Goal: Task Accomplishment & Management: Complete application form

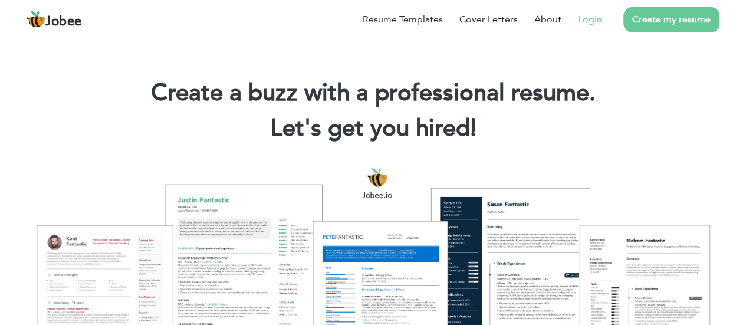
click at [592, 30] on li "Login" at bounding box center [582, 19] width 41 height 31
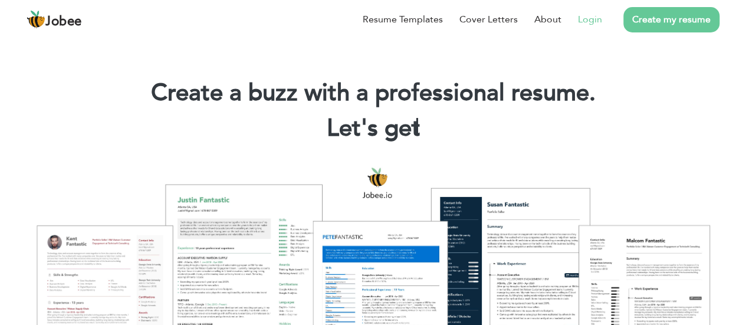
click at [591, 27] on li "Login" at bounding box center [582, 19] width 41 height 31
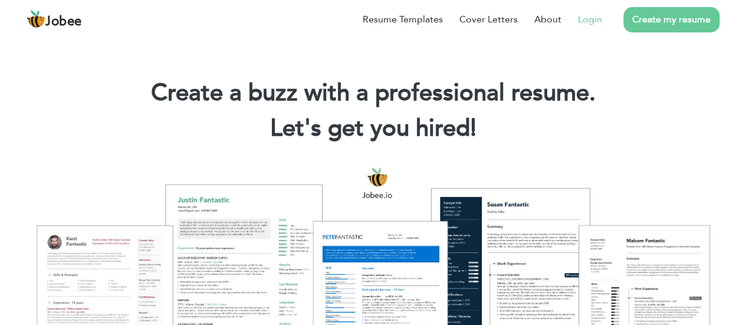
click at [589, 22] on link "Login" at bounding box center [590, 19] width 24 height 14
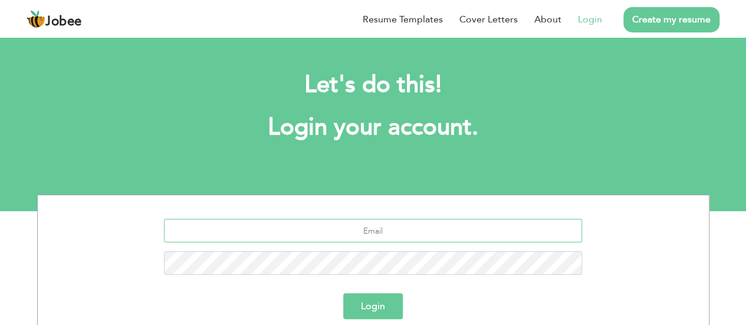
click at [325, 227] on input "text" at bounding box center [373, 231] width 418 height 24
type input "ali1990tariq@gmail.com"
click at [343, 293] on button "Login" at bounding box center [373, 306] width 60 height 26
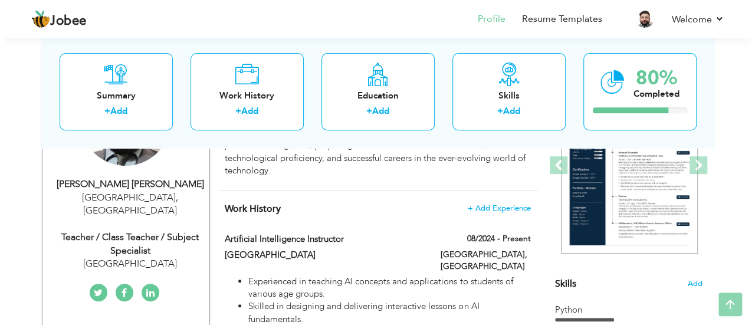
scroll to position [177, 0]
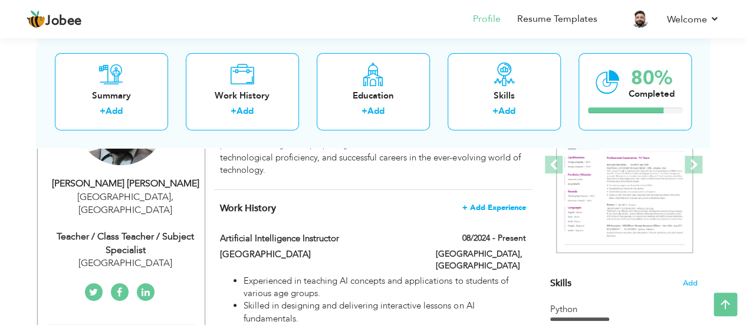
click at [483, 204] on span "+ Add Experience" at bounding box center [494, 208] width 64 height 8
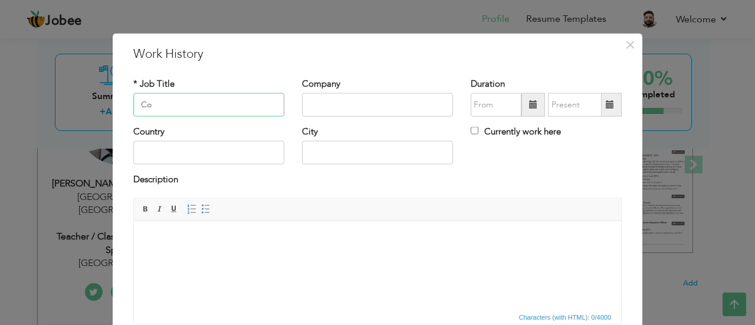
type input "C"
type input "Lecturerr"
type input "Roots International TMUC"
type input "08/2025"
click at [481, 104] on input "08/2025" at bounding box center [496, 105] width 51 height 24
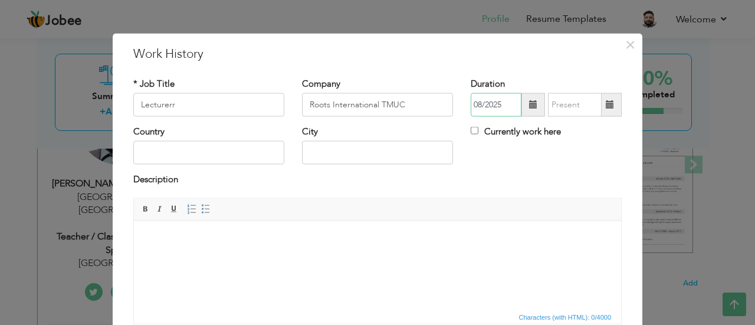
click at [506, 108] on input "08/2025" at bounding box center [496, 105] width 51 height 24
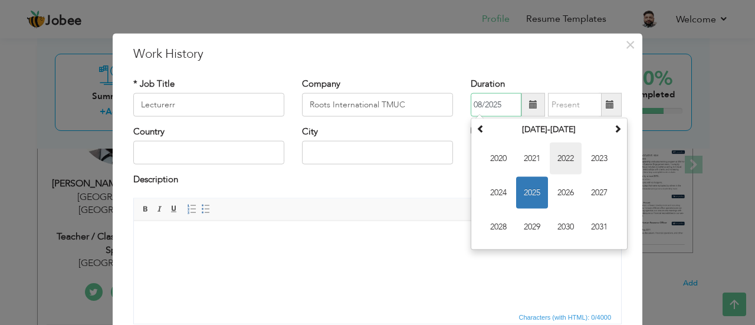
click at [552, 160] on span "2022" at bounding box center [566, 159] width 32 height 32
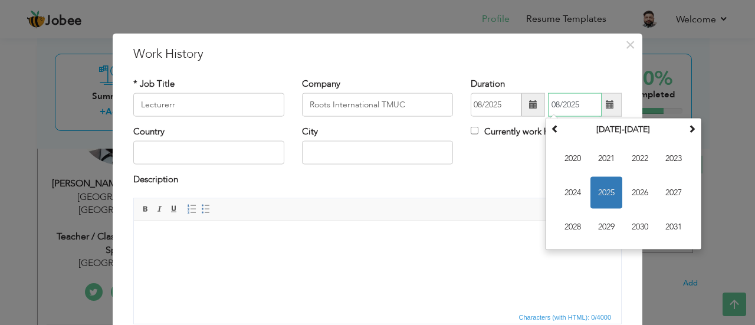
click at [553, 99] on input "08/2025" at bounding box center [575, 105] width 54 height 24
click at [505, 149] on div "Country City Currently work here" at bounding box center [377, 150] width 506 height 48
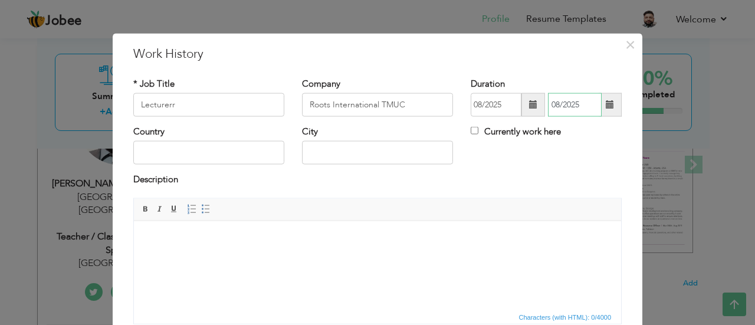
click at [579, 104] on input "08/2025" at bounding box center [575, 105] width 54 height 24
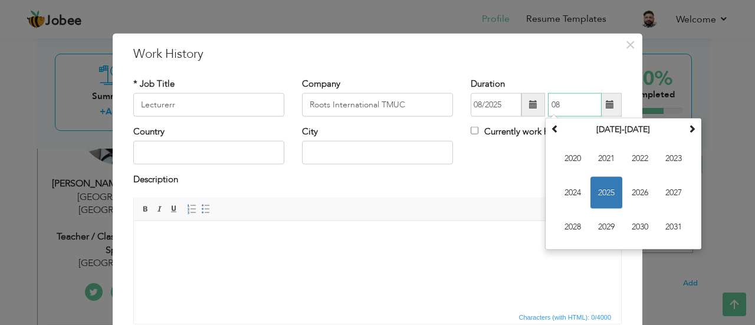
type input "0"
click at [496, 157] on div "Country City Currently work here" at bounding box center [377, 150] width 506 height 48
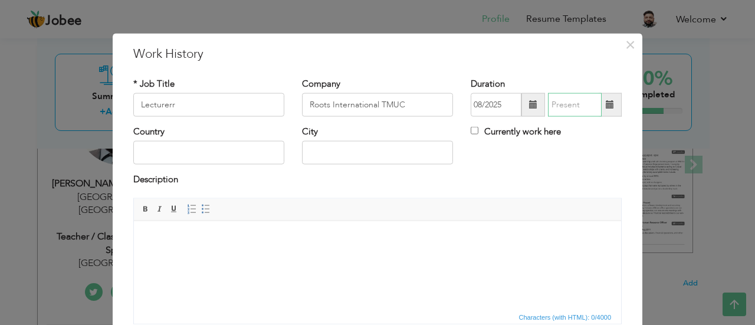
type input "08/2025"
click at [558, 104] on input "08/2025" at bounding box center [575, 105] width 54 height 24
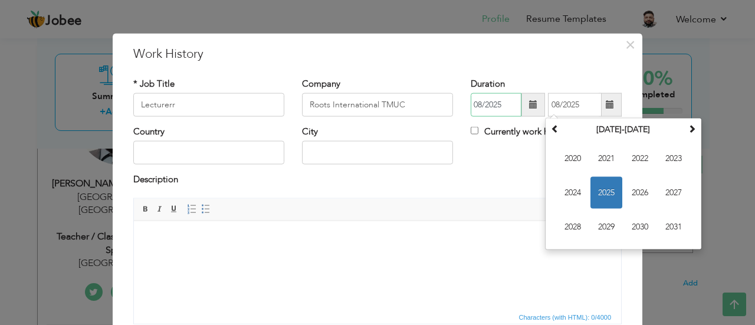
click at [493, 110] on input "08/2025" at bounding box center [496, 105] width 51 height 24
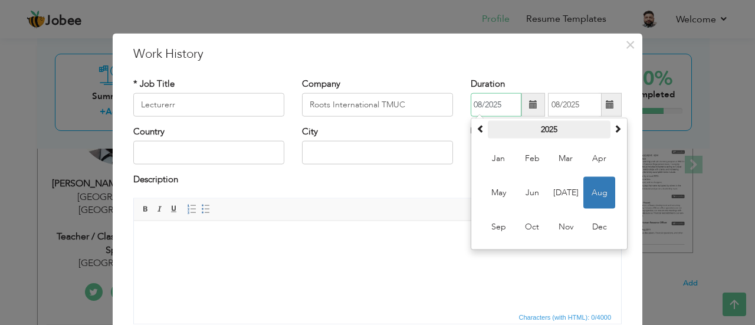
click at [541, 132] on th "2025" at bounding box center [549, 130] width 123 height 18
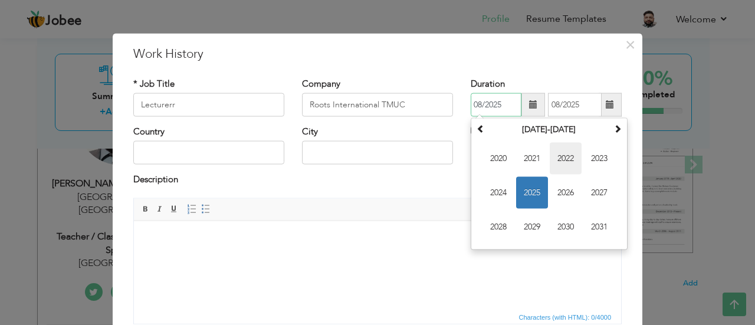
click at [557, 157] on span "2022" at bounding box center [566, 159] width 32 height 32
click at [554, 159] on span "Mar" at bounding box center [566, 159] width 32 height 32
type input "03/2022"
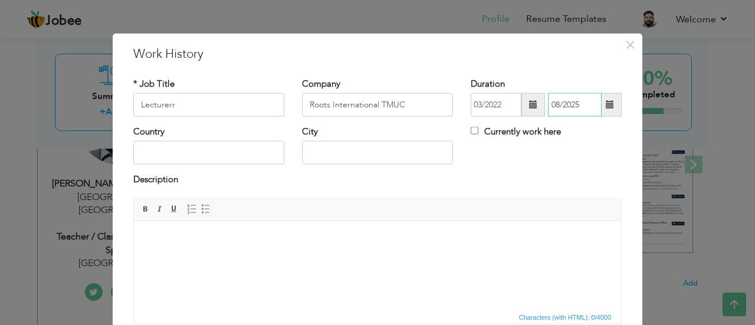
click at [582, 103] on input "08/2025" at bounding box center [575, 105] width 54 height 24
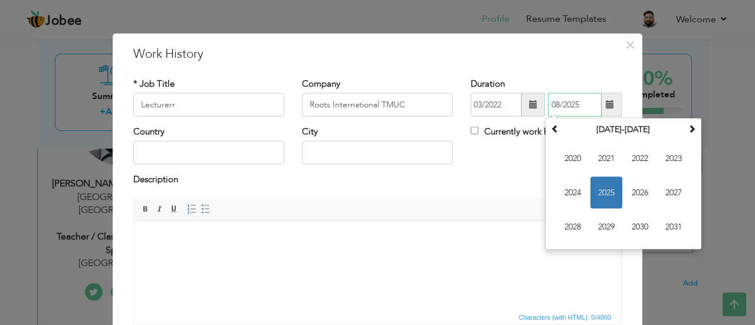
click at [579, 107] on input "08/2025" at bounding box center [575, 105] width 54 height 24
click at [611, 132] on th "2020-2031" at bounding box center [623, 130] width 123 height 18
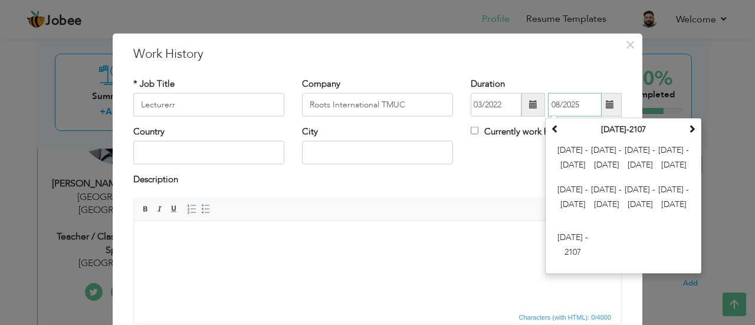
click at [611, 132] on th "2000-2107" at bounding box center [623, 130] width 123 height 18
click at [637, 154] on span "2024 - 2035" at bounding box center [640, 159] width 32 height 32
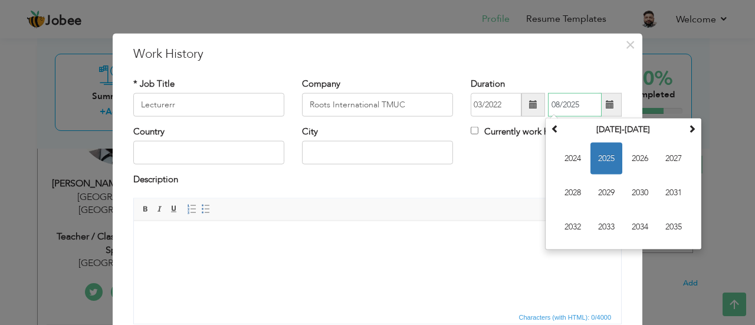
click at [600, 160] on span "2025" at bounding box center [606, 159] width 32 height 32
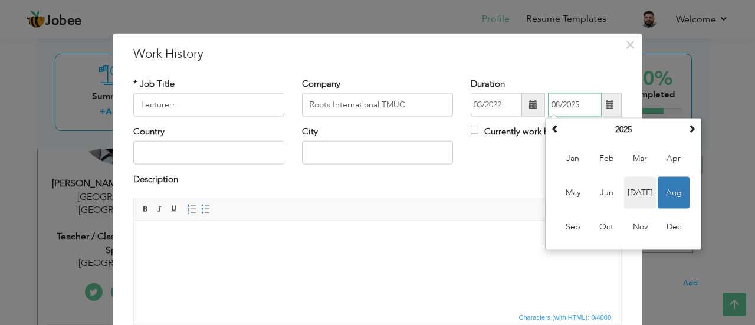
click at [635, 194] on span "Jul" at bounding box center [640, 193] width 32 height 32
type input "07/2025"
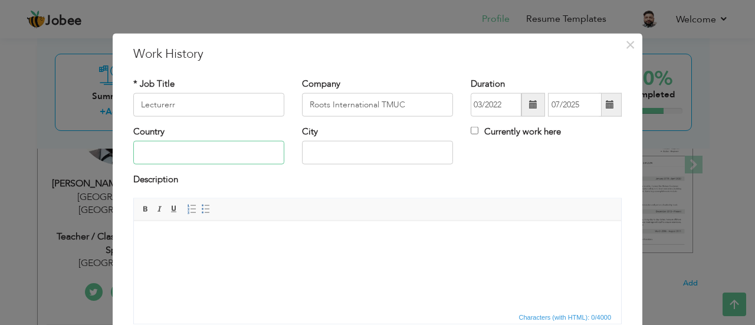
click at [238, 157] on input "text" at bounding box center [208, 153] width 151 height 24
type input "[GEOGRAPHIC_DATA]"
click at [204, 234] on body at bounding box center [378, 238] width 464 height 12
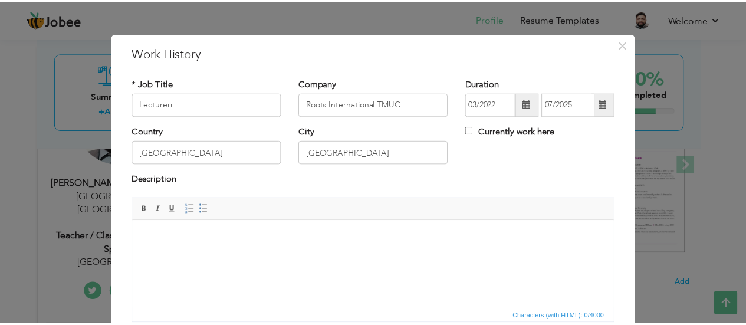
scroll to position [93, 0]
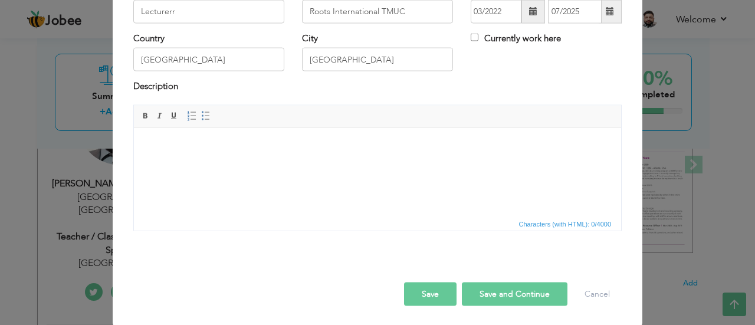
click at [690, 101] on div "× Work History * Job Title Lecturerr Company Roots International TMUC" at bounding box center [377, 162] width 755 height 325
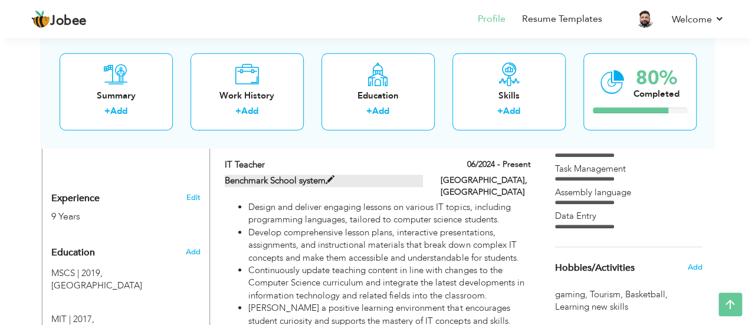
scroll to position [413, 0]
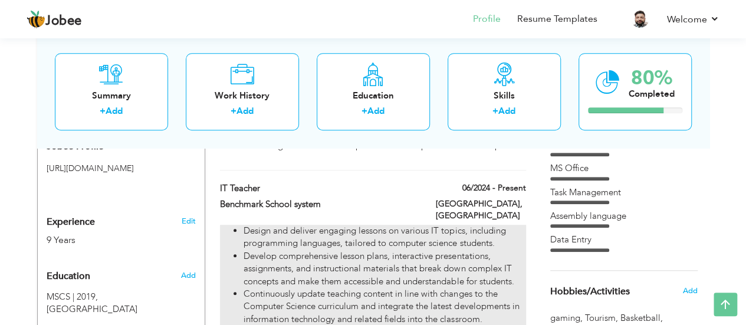
drag, startPoint x: 242, startPoint y: 192, endPoint x: 425, endPoint y: 275, distance: 200.9
click at [425, 275] on ul "Design and deliver engaging lessons on various IT topics, including programming…" at bounding box center [373, 288] width 306 height 126
type input "IT Teacher"
type input "Benchmark School system"
type input "06/2024"
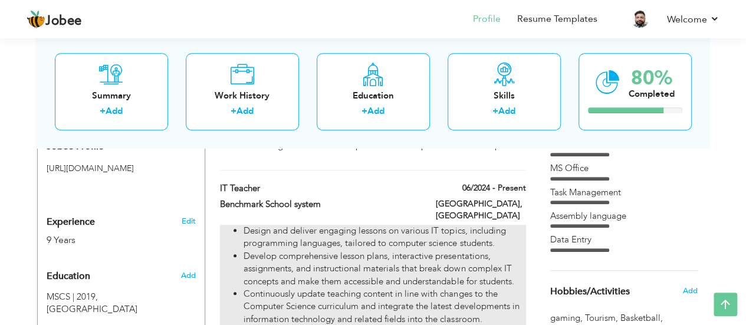
checkbox input "true"
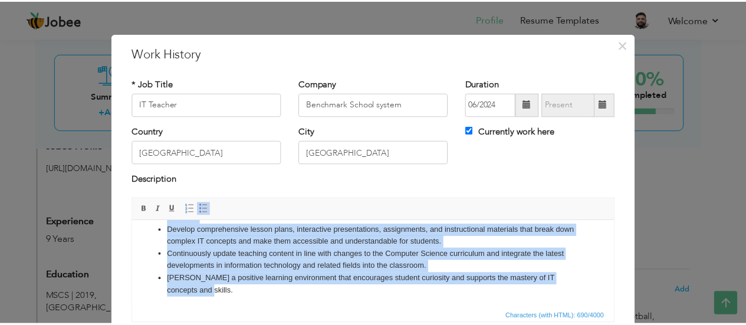
scroll to position [0, 0]
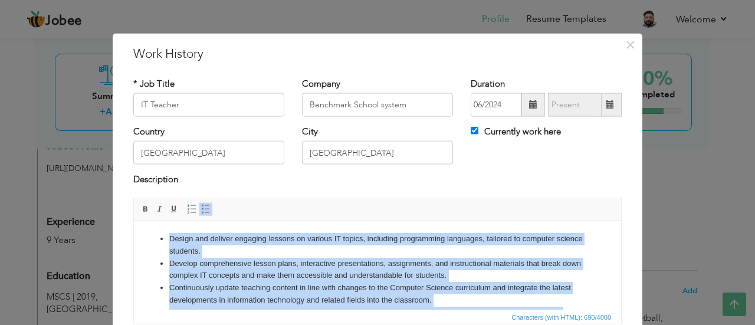
drag, startPoint x: 193, startPoint y: 291, endPoint x: 277, endPoint y: 436, distance: 167.5
click at [147, 221] on html "Design and deliver engaging lessons on various IT topics, including programming…" at bounding box center [377, 282] width 487 height 122
copy ul "Design and deliver engaging lessons on various IT topics, including programming…"
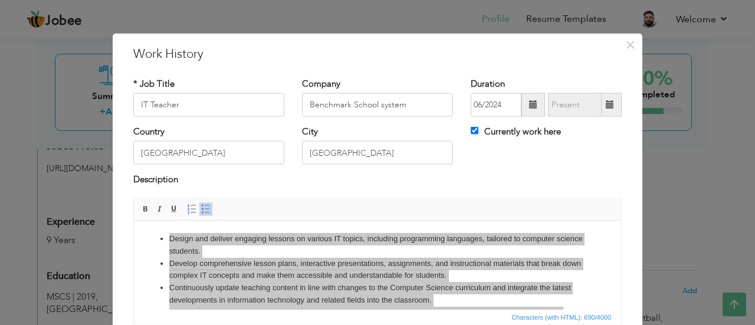
click at [658, 139] on div "× Work History * Job Title IT Teacher Company Benchmark School system" at bounding box center [377, 162] width 755 height 325
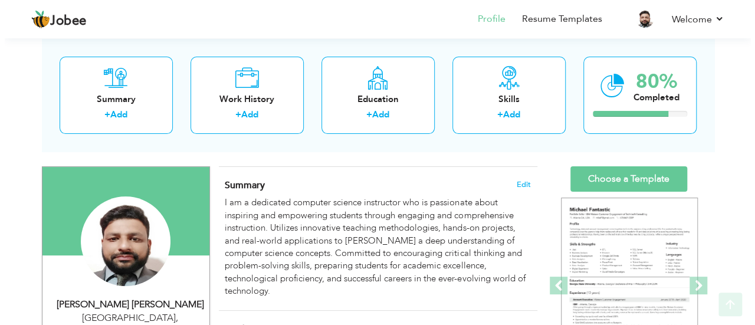
scroll to position [118, 0]
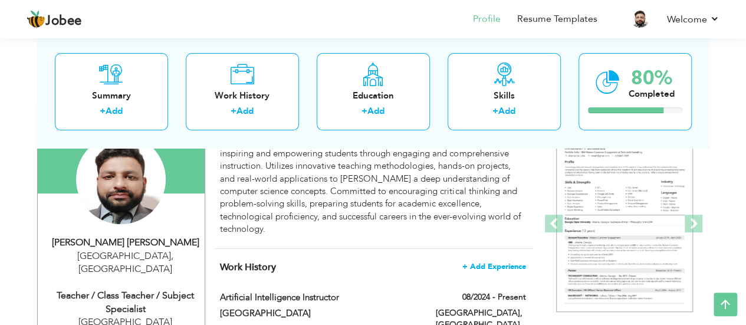
click at [485, 262] on span "+ Add Experience" at bounding box center [494, 266] width 64 height 8
checkbox input "false"
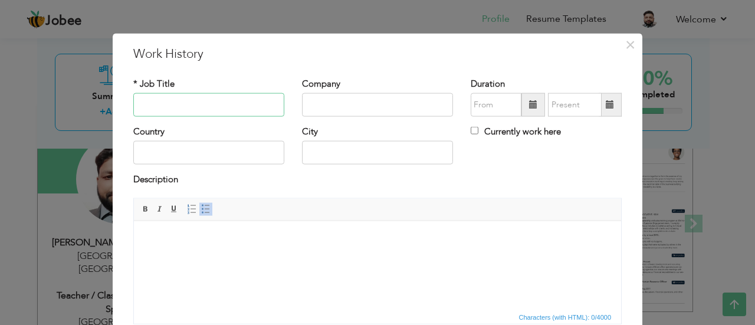
click at [237, 99] on input "text" at bounding box center [208, 105] width 151 height 24
type input "Lecturer"
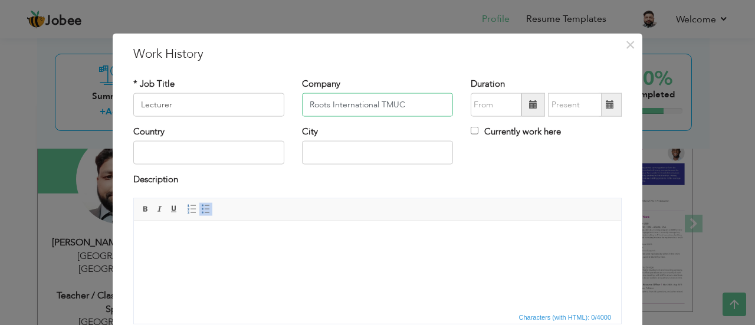
type input "Roots International TMUC"
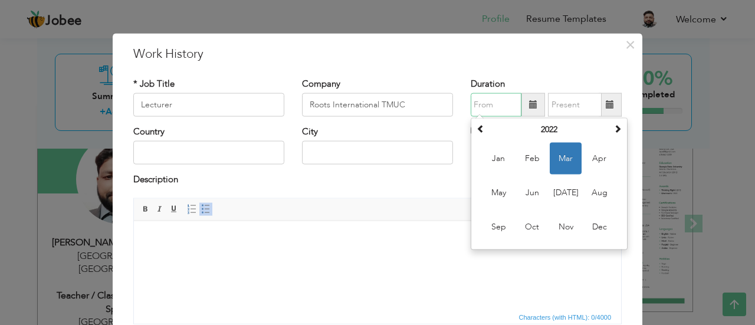
click at [560, 166] on span "Mar" at bounding box center [566, 159] width 32 height 32
type input "03/2022"
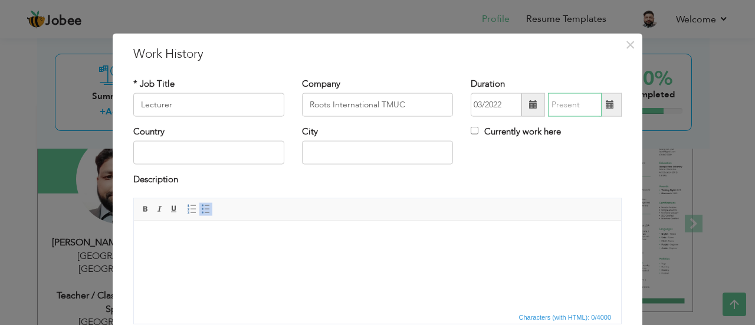
click at [556, 102] on input "text" at bounding box center [575, 105] width 54 height 24
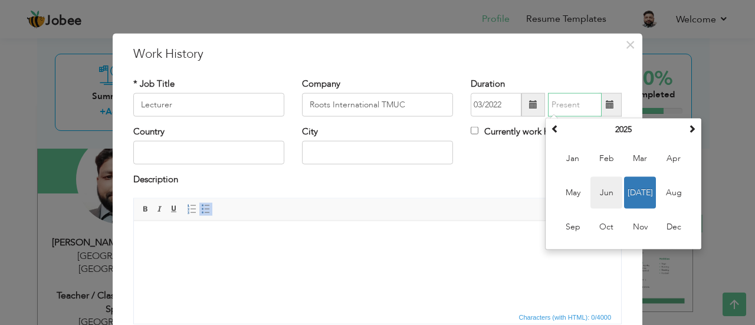
click at [610, 192] on span "Jun" at bounding box center [606, 193] width 32 height 32
type input "06/2025"
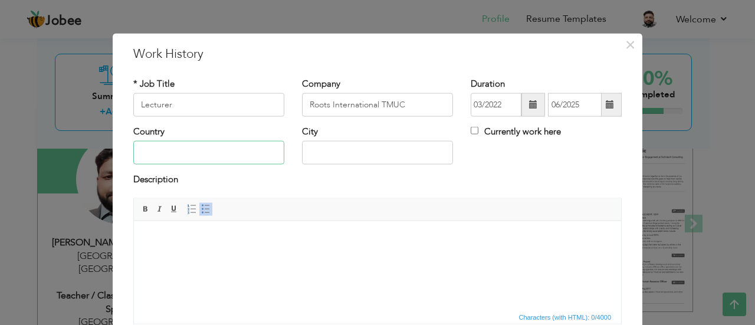
click at [158, 153] on input "text" at bounding box center [208, 153] width 151 height 24
type input "[GEOGRAPHIC_DATA]"
click at [214, 238] on body at bounding box center [378, 238] width 464 height 12
click at [251, 234] on body at bounding box center [378, 238] width 464 height 12
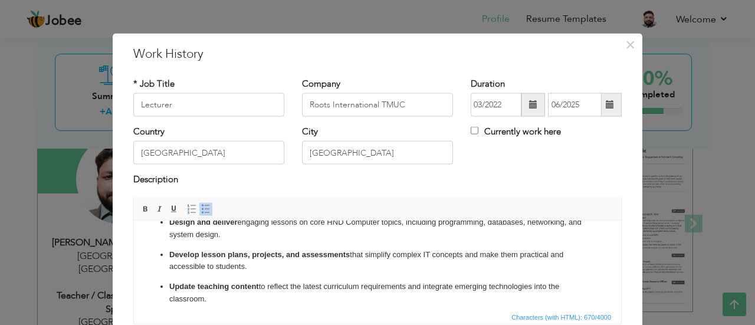
scroll to position [0, 0]
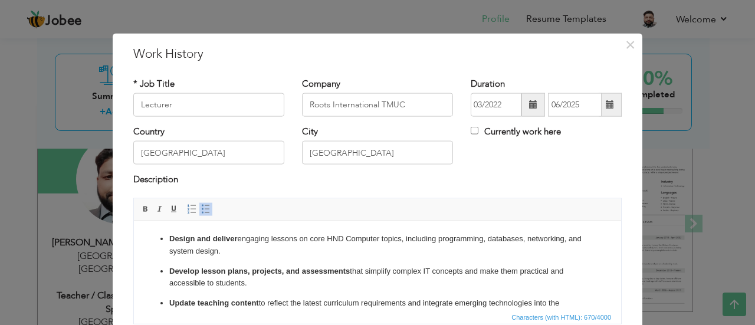
click at [167, 245] on ul "Design and deliver engaging lessons on core HND Computer topics, including prog…" at bounding box center [378, 292] width 464 height 121
click at [169, 236] on strong "Design and deliver" at bounding box center [203, 238] width 68 height 9
click at [201, 208] on span at bounding box center [205, 208] width 9 height 9
drag, startPoint x: 291, startPoint y: 302, endPoint x: 156, endPoint y: 239, distance: 148.8
click at [156, 239] on html "Design and deliver engaging lessons on core HND Computer topics, including prog…" at bounding box center [377, 293] width 487 height 145
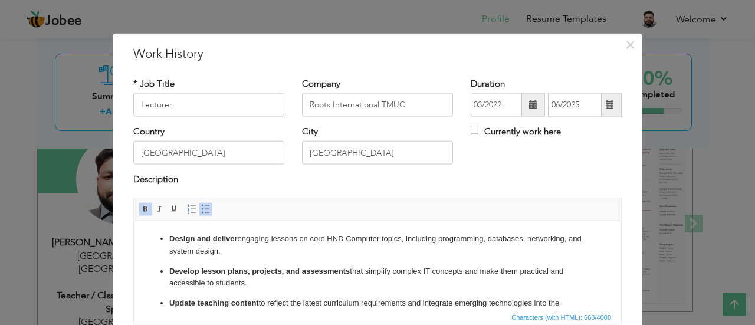
click at [141, 204] on span at bounding box center [145, 208] width 9 height 9
click at [261, 253] on li "Design and deliver engaging lessons on core HND Computer topics, including prog…" at bounding box center [377, 244] width 416 height 25
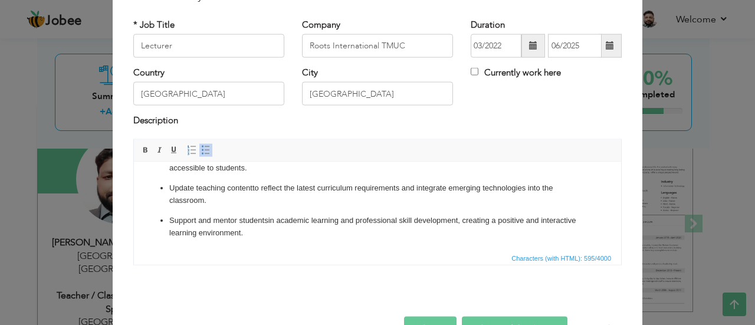
scroll to position [93, 0]
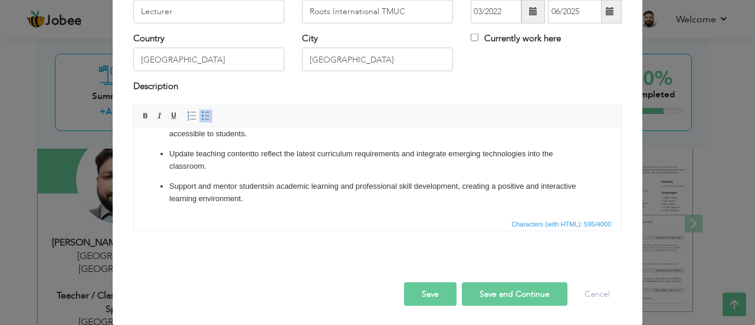
click at [497, 288] on button "Save and Continue" at bounding box center [515, 294] width 106 height 24
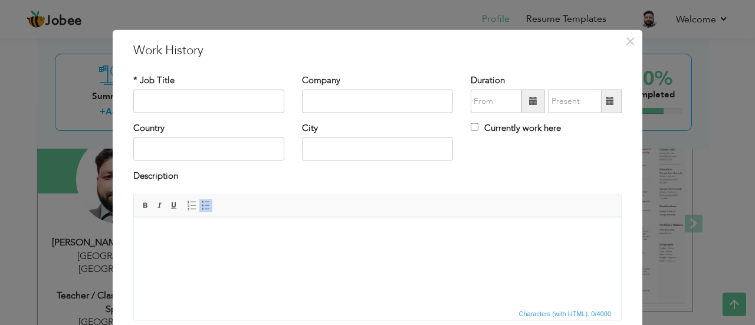
scroll to position [0, 0]
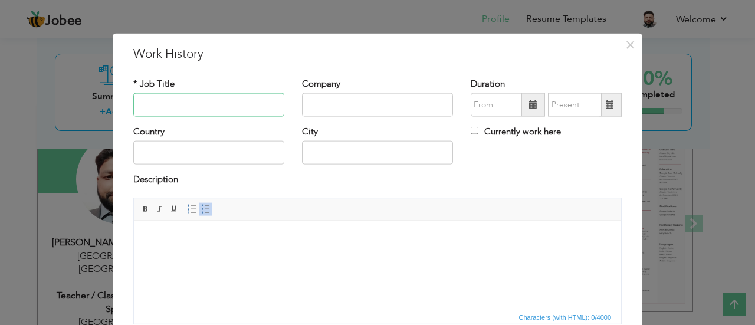
click at [197, 108] on input "text" at bounding box center [208, 105] width 151 height 24
type input "Lecturer"
click at [325, 101] on input "text" at bounding box center [377, 105] width 151 height 24
click at [326, 100] on input "Lord'd International" at bounding box center [377, 105] width 151 height 24
type input "Lord's International"
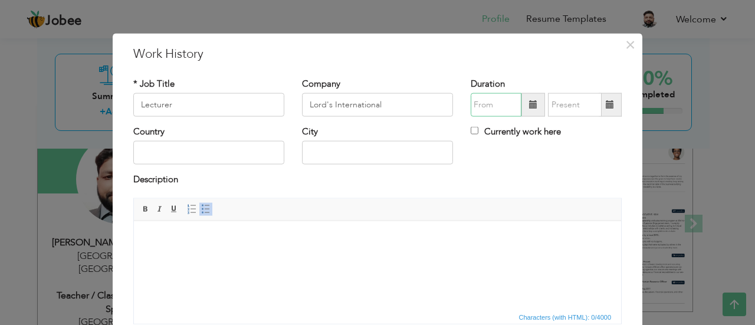
click at [486, 105] on input "text" at bounding box center [496, 105] width 51 height 24
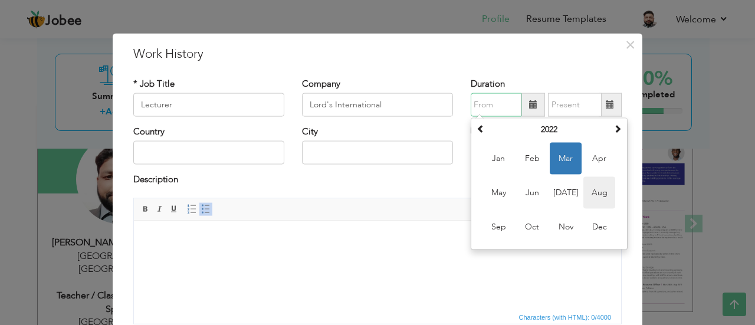
click at [593, 205] on span "Aug" at bounding box center [599, 193] width 32 height 32
type input "08/2022"
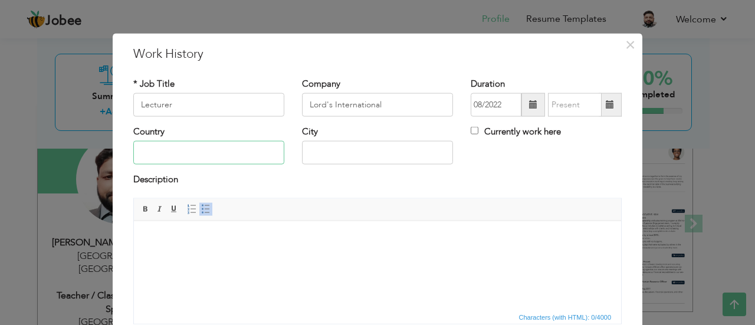
click at [230, 147] on input "text" at bounding box center [208, 153] width 151 height 24
type input "[GEOGRAPHIC_DATA]"
click at [212, 235] on body at bounding box center [378, 238] width 464 height 12
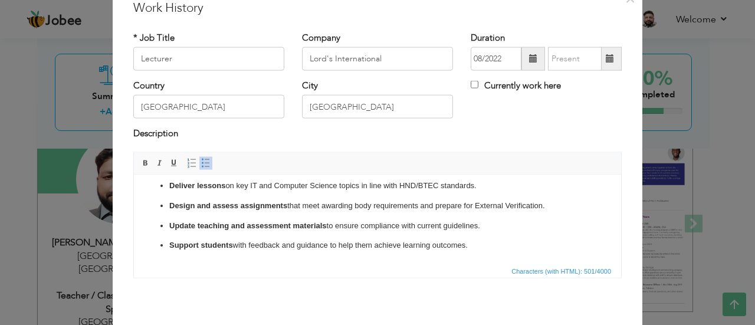
scroll to position [93, 0]
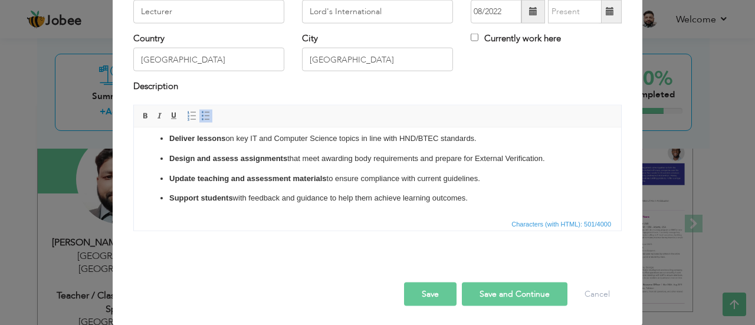
click at [522, 288] on button "Save and Continue" at bounding box center [515, 294] width 106 height 24
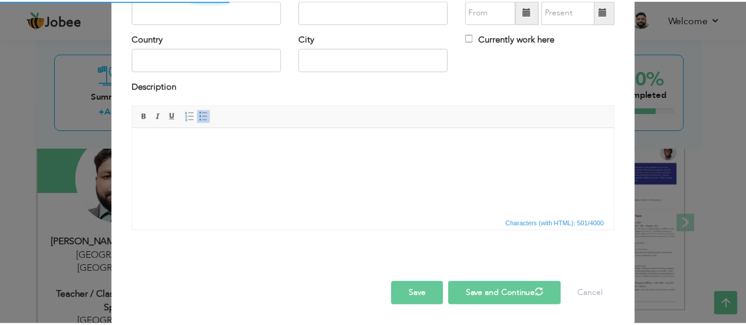
scroll to position [0, 0]
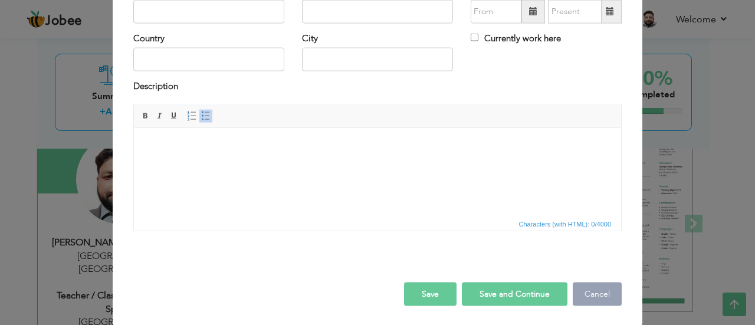
click at [582, 287] on button "Cancel" at bounding box center [597, 294] width 49 height 24
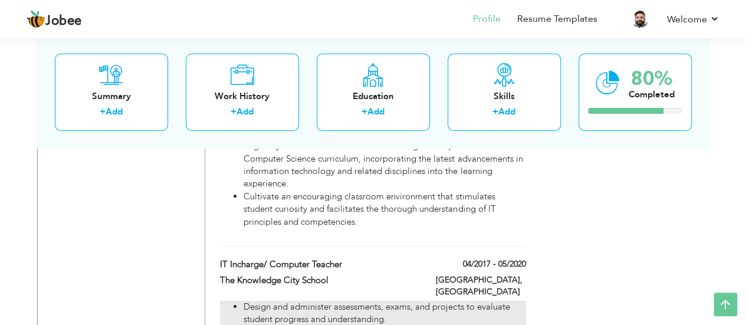
scroll to position [1818, 0]
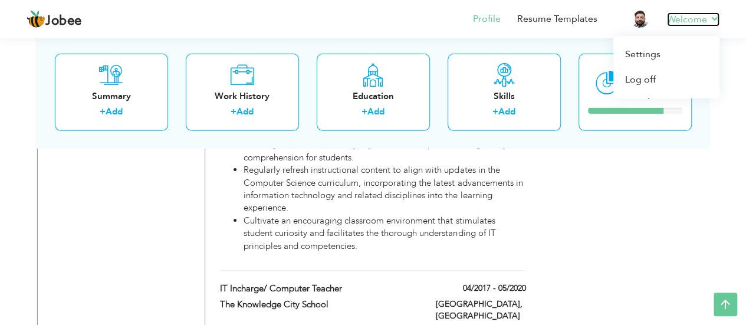
click at [677, 22] on link "Welcome" at bounding box center [693, 19] width 52 height 14
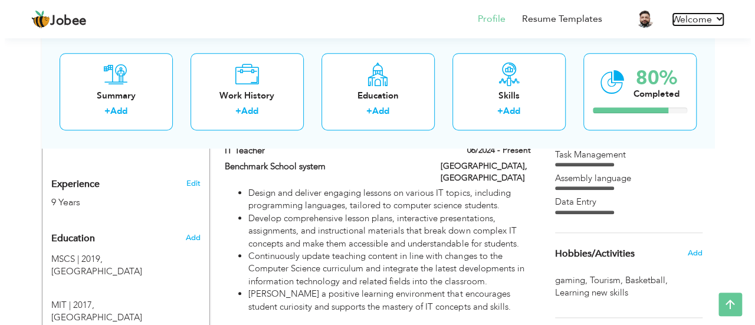
scroll to position [461, 0]
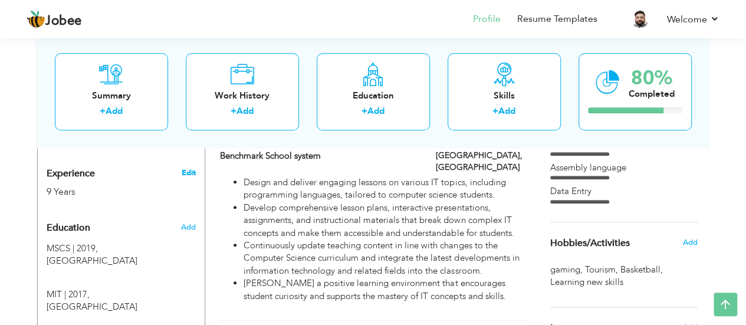
click at [188, 168] on link "Edit" at bounding box center [188, 173] width 14 height 11
type input "[PERSON_NAME]"
type input "Tariq"
type input "03324758294"
select select "number:166"
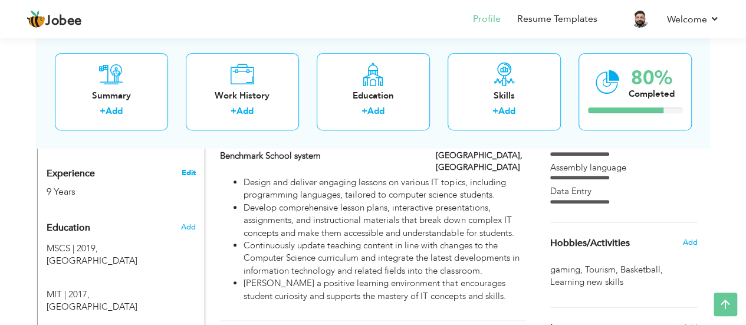
type input "[GEOGRAPHIC_DATA]"
select select "number:11"
type input "Benchmark School & College"
type input "Teacher / Class Teacher / Subject Specialist"
type input "alitariq1990"
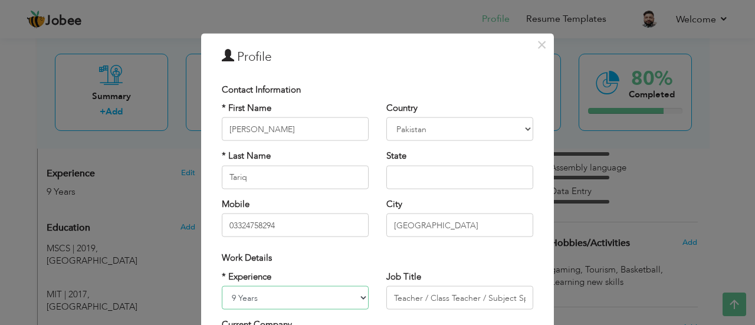
click at [251, 294] on select "Entry Level Less than 1 Year 1 Year 2 Years 3 Years 4 Years 5 Years 6 Years 7 Y…" at bounding box center [295, 298] width 147 height 24
select select "number:12"
click at [222, 286] on select "Entry Level Less than 1 Year 1 Year 2 Years 3 Years 4 Years 5 Years 6 Years 7 Y…" at bounding box center [295, 298] width 147 height 24
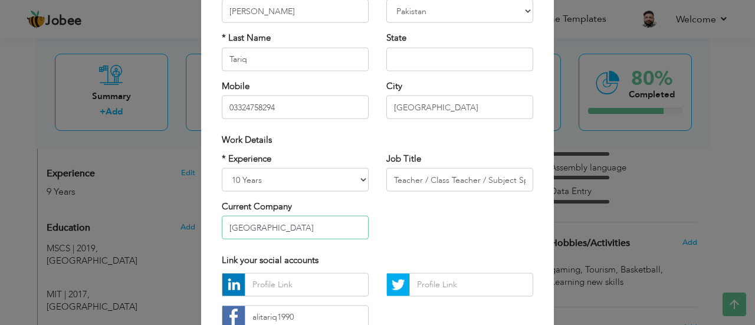
click at [289, 228] on input "Benchmark School & College" at bounding box center [295, 228] width 147 height 24
click at [332, 229] on input "Benchmark School & College" at bounding box center [295, 228] width 147 height 24
type input "Benchmark School & College"
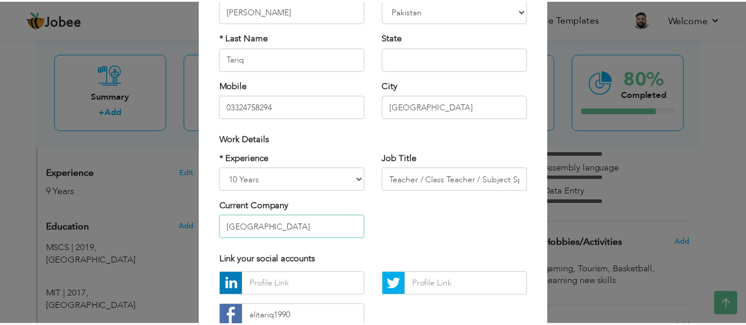
scroll to position [202, 0]
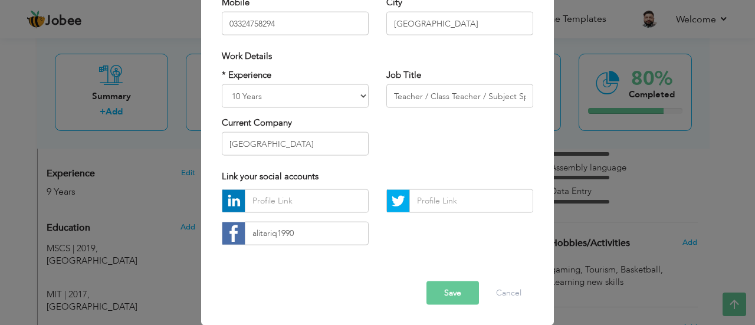
click at [432, 274] on div "Error" at bounding box center [377, 271] width 329 height 18
click at [436, 288] on button "Save" at bounding box center [452, 293] width 52 height 24
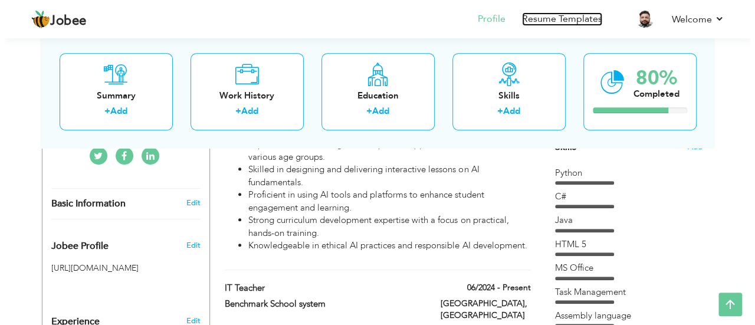
scroll to position [295, 0]
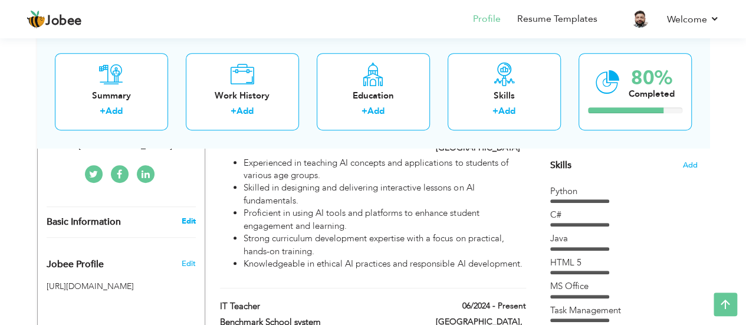
click at [190, 216] on link "Edit" at bounding box center [188, 221] width 14 height 11
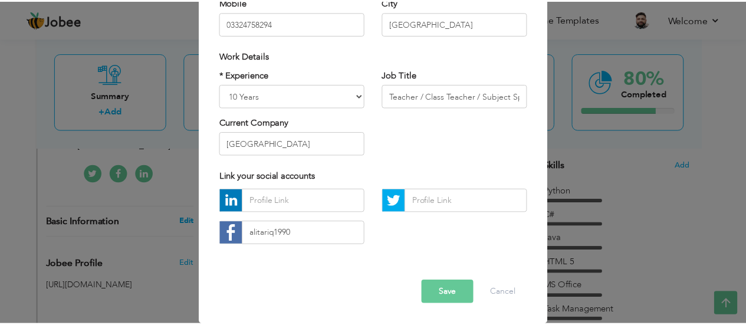
scroll to position [0, 0]
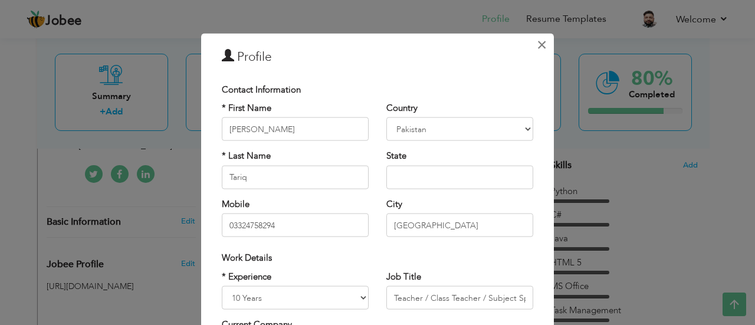
click at [540, 38] on span "×" at bounding box center [542, 44] width 10 height 21
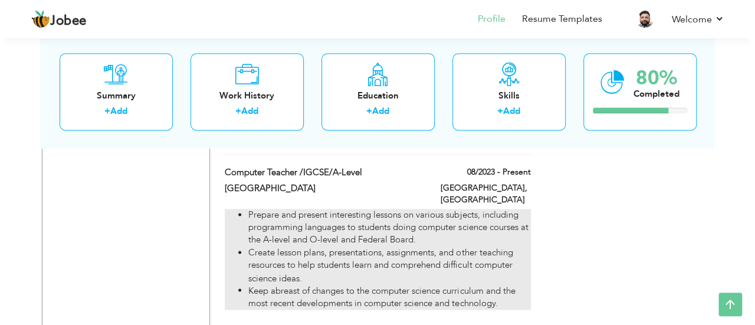
scroll to position [767, 0]
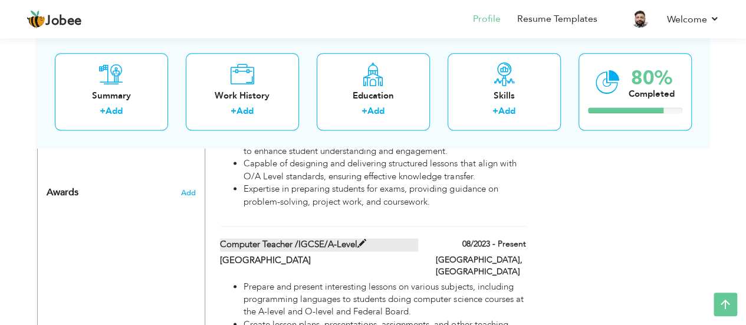
click at [360, 239] on span at bounding box center [361, 243] width 9 height 9
type input "Computer Teacher /IGCSE/A-Level"
type input "Pak Turk Maarif International School & College"
type input "08/2023"
type input "[GEOGRAPHIC_DATA]"
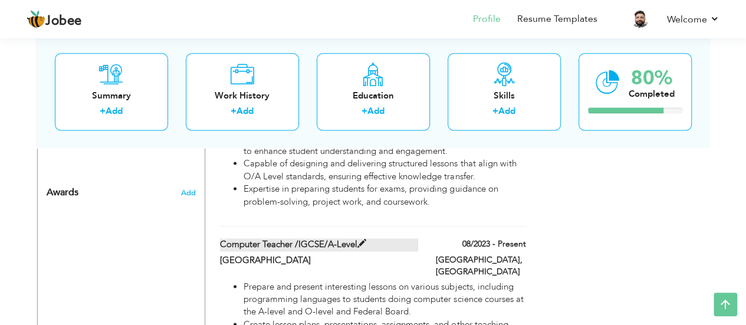
type input "[GEOGRAPHIC_DATA]"
checkbox input "true"
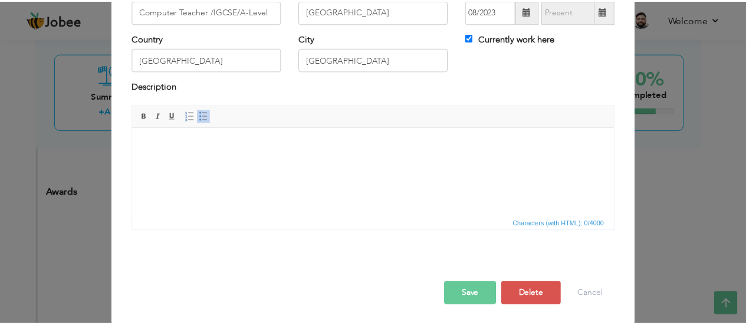
scroll to position [0, 0]
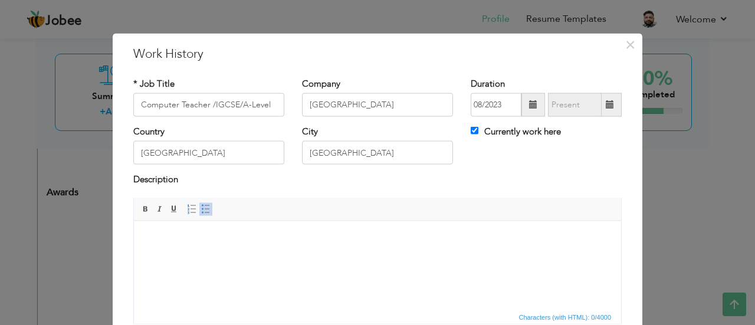
click at [654, 189] on div "× Work History * Job Title Computer Teacher /IGCSE/A-Level Company Pak Turk Maa…" at bounding box center [377, 162] width 755 height 325
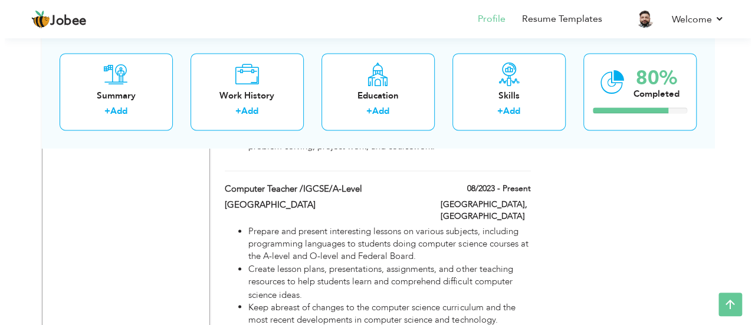
scroll to position [885, 0]
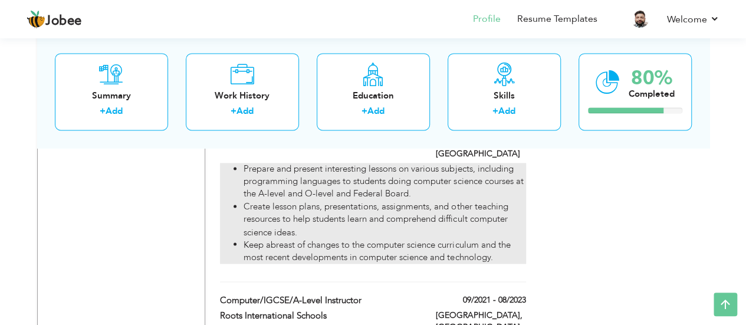
click at [407, 238] on li "Keep abreast of changes to the computer science curriculum and the most recent …" at bounding box center [385, 250] width 282 height 25
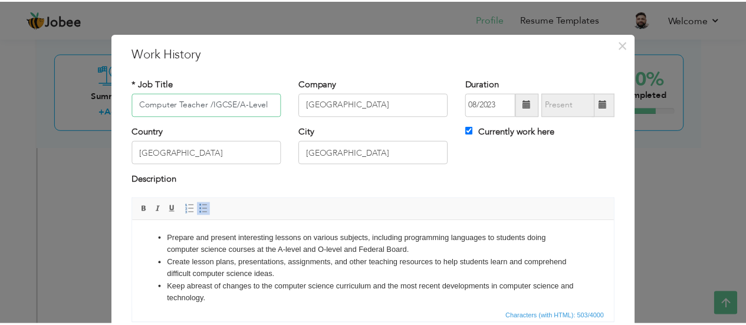
scroll to position [93, 0]
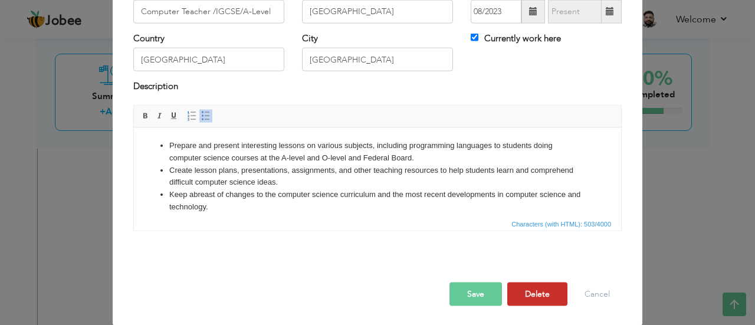
click at [524, 294] on button "Delete" at bounding box center [537, 294] width 60 height 24
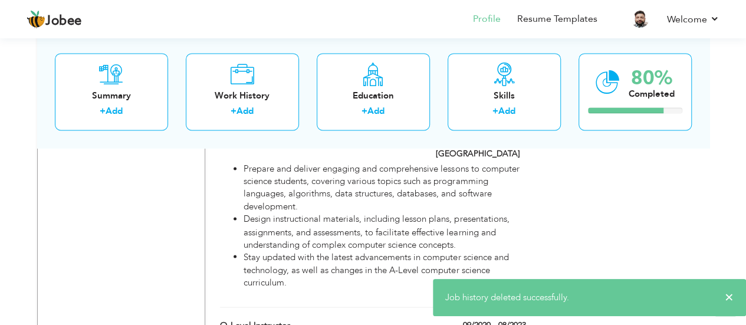
click at [503, 292] on span "Job history deleted successfully." at bounding box center [507, 297] width 124 height 12
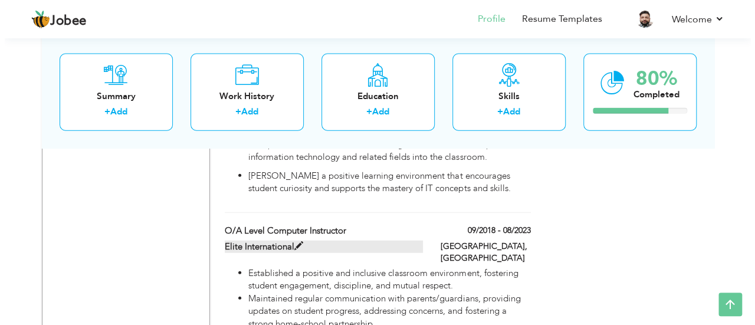
scroll to position [1298, 0]
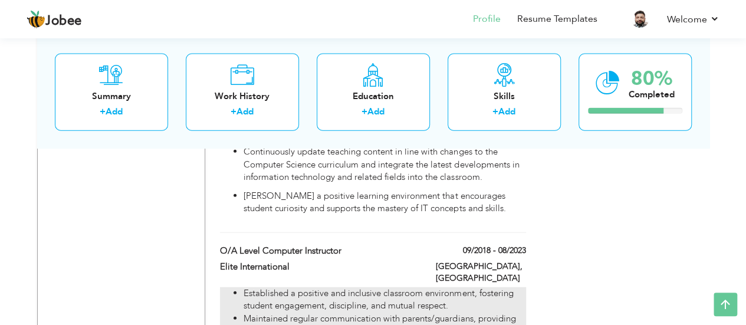
click at [379, 287] on li "Established a positive and inclusive classroom environment, fostering student e…" at bounding box center [385, 299] width 282 height 25
type input "O/A Level Computer Instructor"
type input "Elite International"
type input "09/2018"
type input "08/2023"
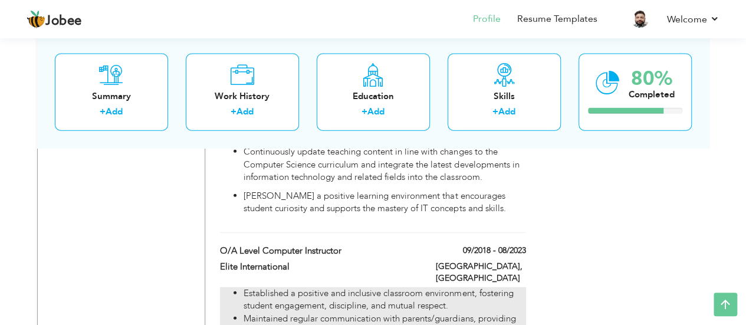
checkbox input "false"
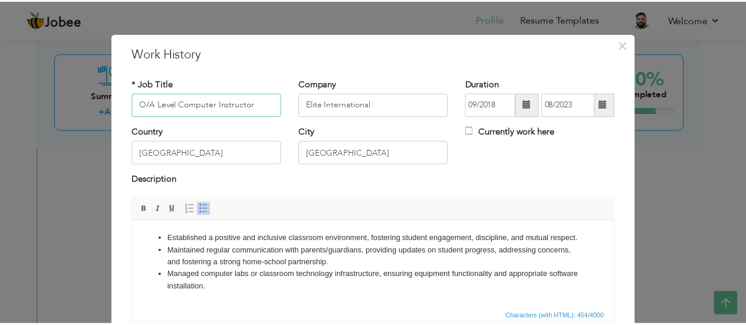
scroll to position [93, 0]
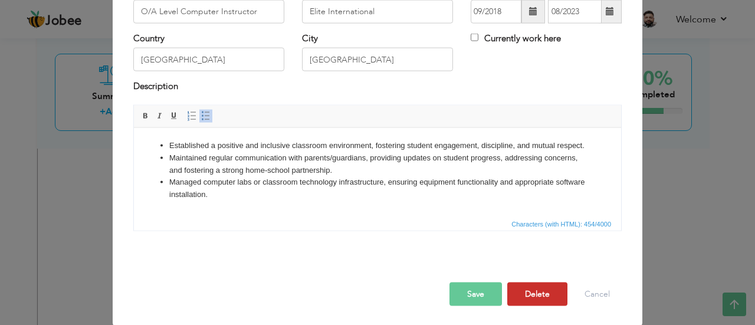
click at [530, 293] on button "Delete" at bounding box center [537, 294] width 60 height 24
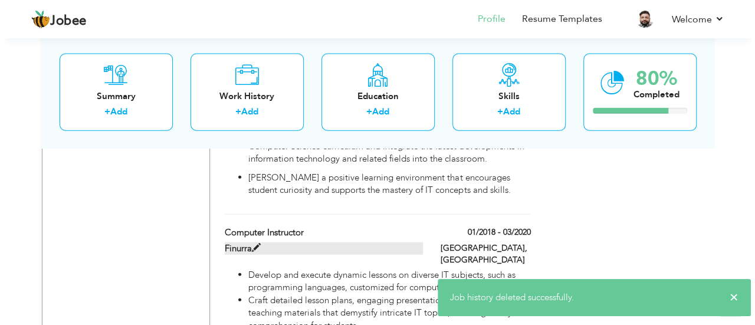
scroll to position [1298, 0]
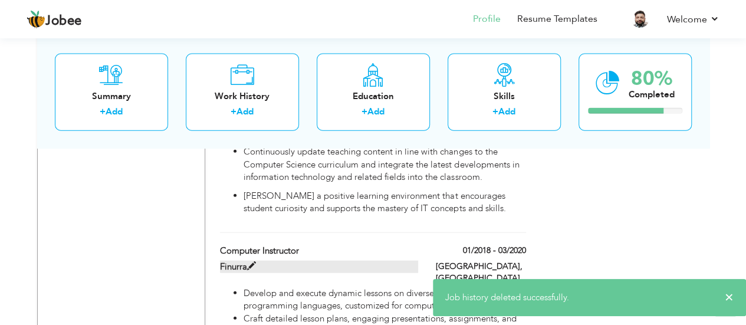
click at [252, 262] on span at bounding box center [251, 266] width 9 height 9
type input "Computer instructor"
type input "Finurra"
type input "01/2018"
type input "03/2020"
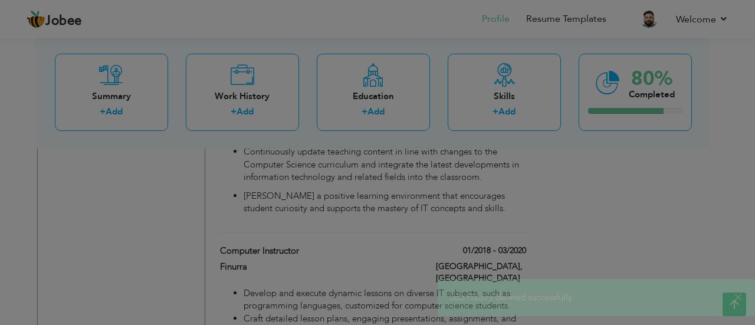
scroll to position [0, 0]
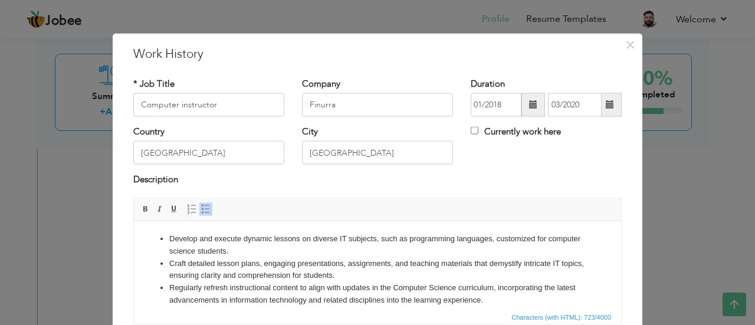
click at [687, 187] on div "× Work History * Job Title Computer instructor Company Finurra Duration" at bounding box center [377, 162] width 755 height 325
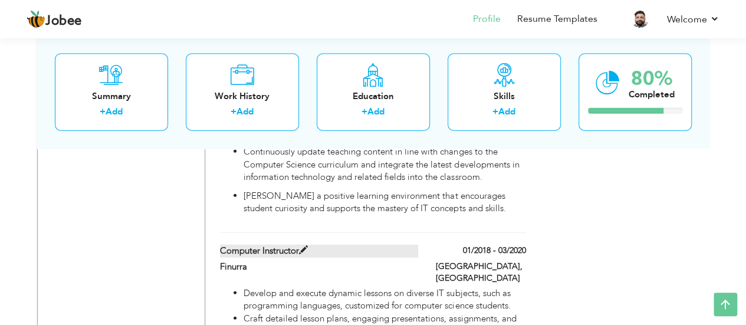
click at [275, 245] on label "Computer instructor" at bounding box center [319, 251] width 198 height 12
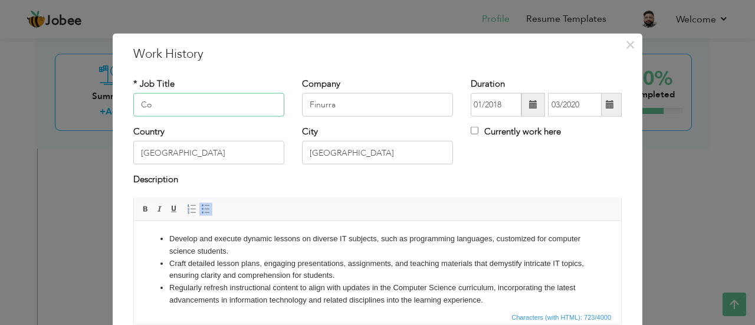
type input "C"
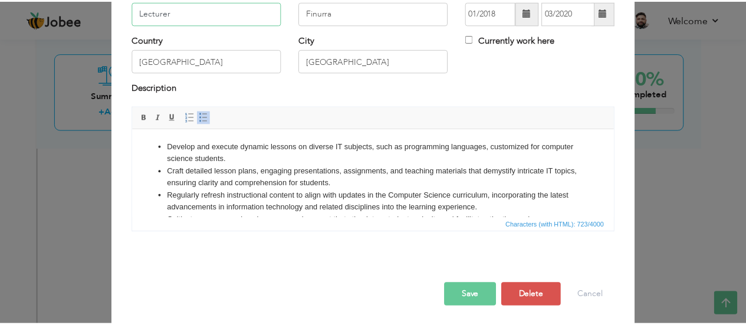
scroll to position [93, 0]
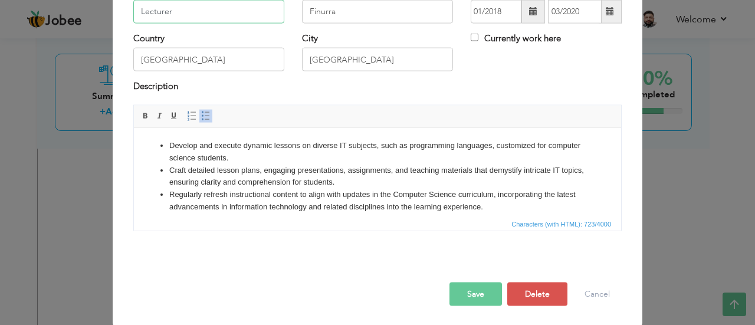
type input "Lecturer"
click at [461, 286] on button "Save" at bounding box center [475, 294] width 52 height 24
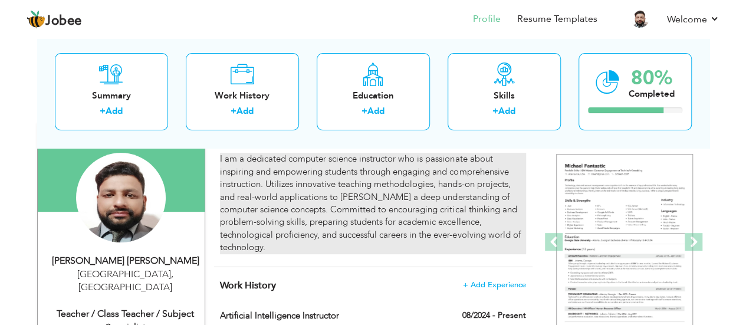
scroll to position [118, 0]
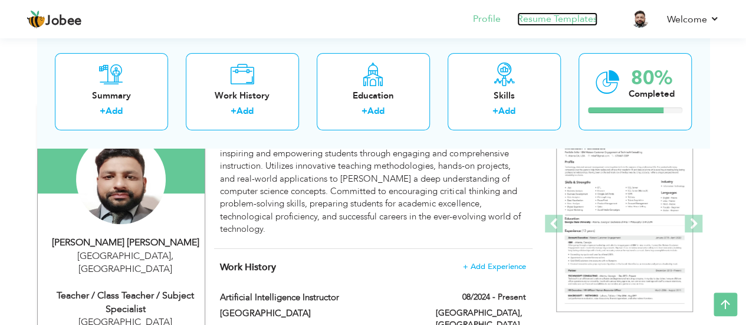
click at [552, 19] on link "Resume Templates" at bounding box center [557, 19] width 80 height 14
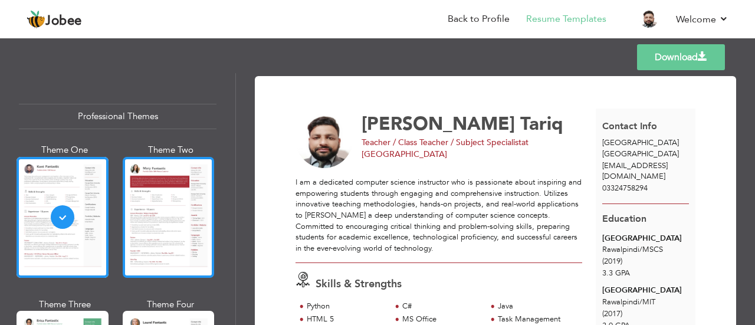
click at [169, 191] on div at bounding box center [169, 217] width 92 height 121
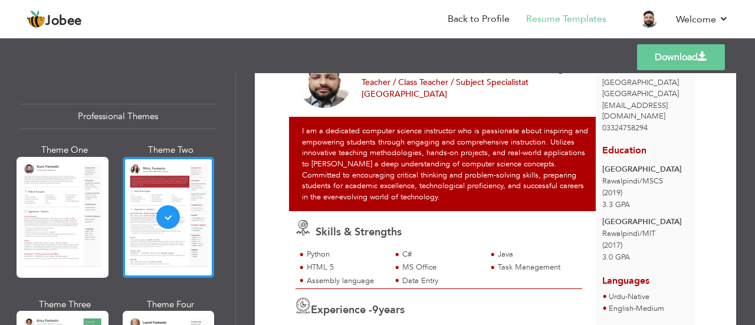
scroll to position [177, 0]
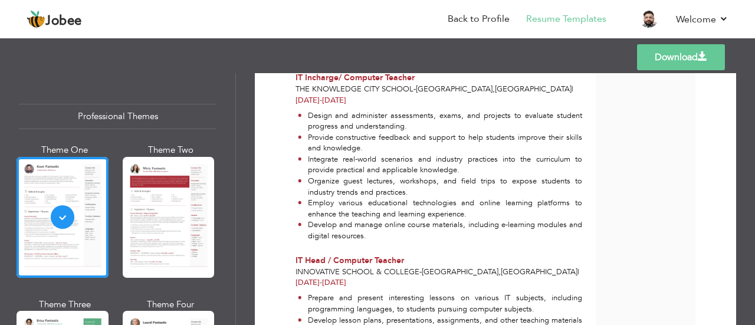
scroll to position [1971, 0]
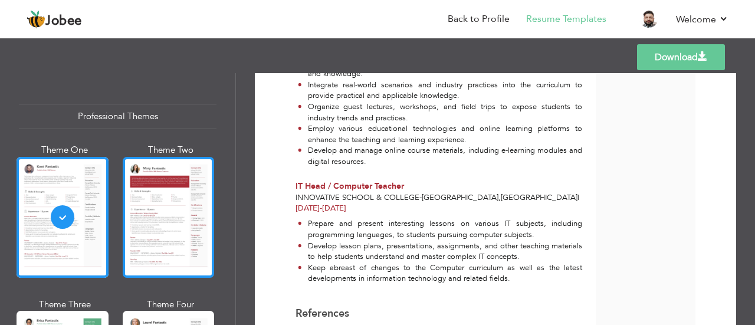
click at [183, 207] on div at bounding box center [169, 217] width 92 height 121
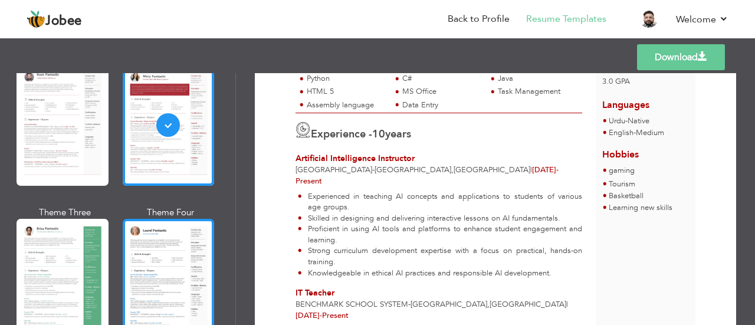
scroll to position [236, 0]
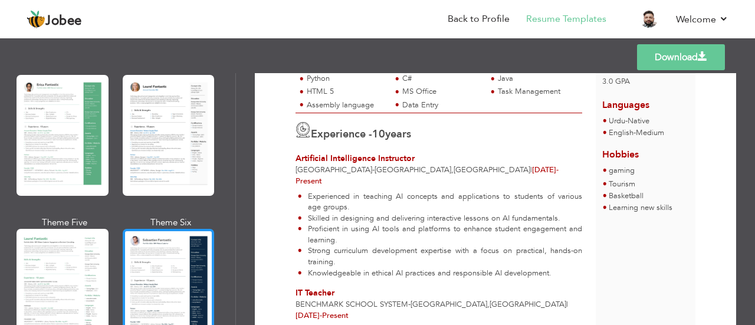
click at [143, 252] on div at bounding box center [169, 289] width 92 height 121
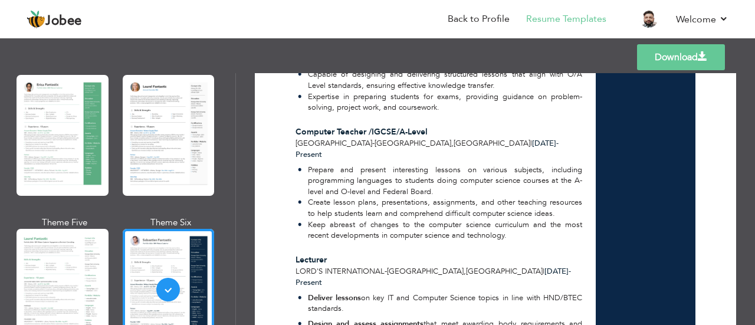
scroll to position [708, 0]
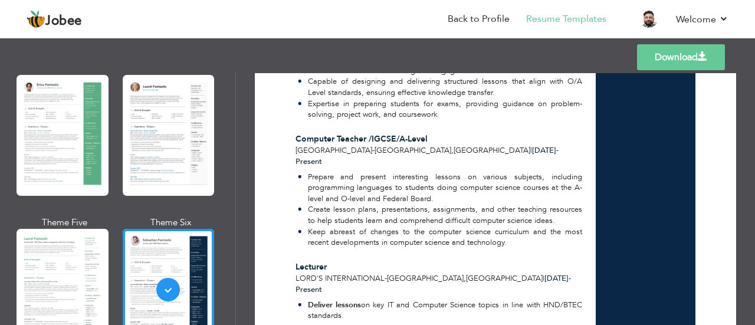
click at [671, 70] on div "Templates Download" at bounding box center [377, 57] width 755 height 38
click at [668, 52] on link "Download" at bounding box center [681, 57] width 88 height 26
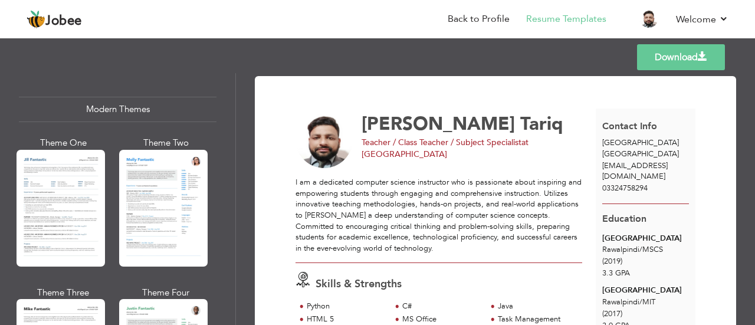
scroll to position [531, 0]
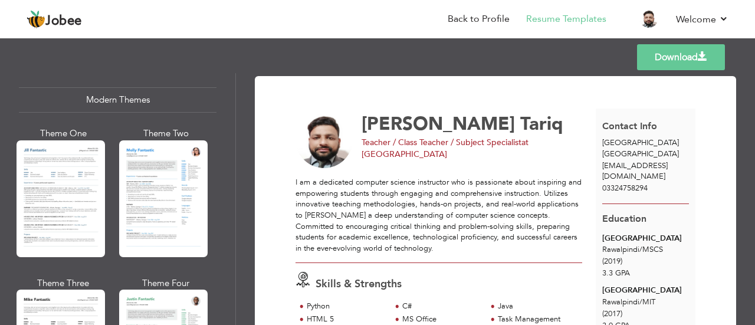
click at [167, 187] on div at bounding box center [163, 198] width 88 height 117
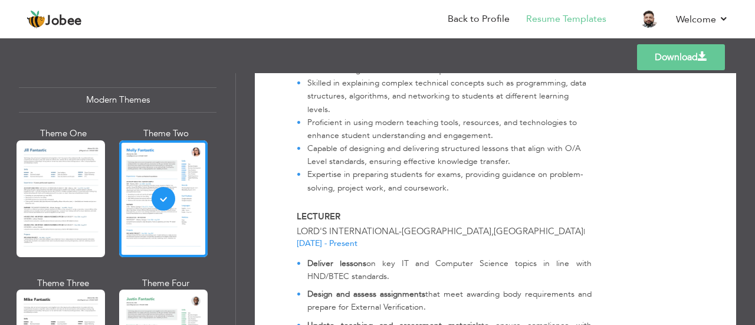
scroll to position [767, 0]
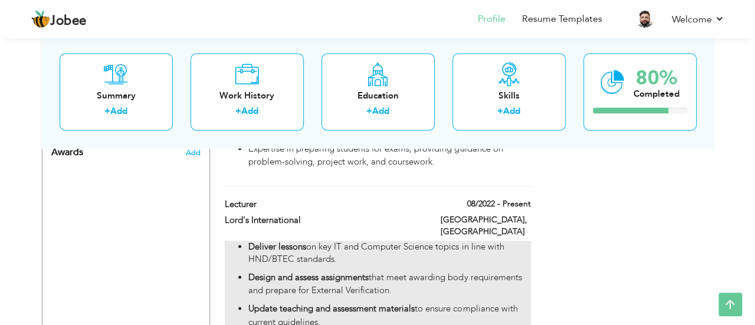
scroll to position [826, 0]
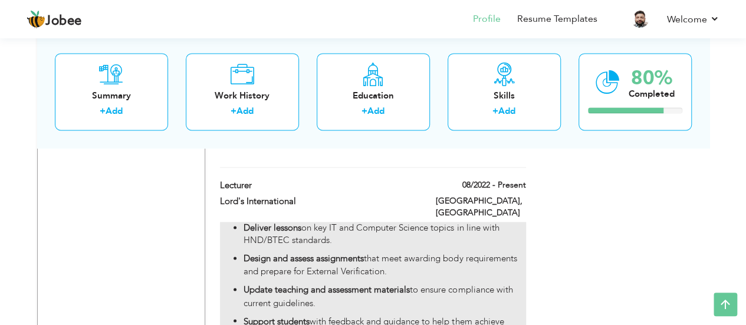
click at [300, 222] on ul "Deliver lessons on key IT and Computer Science topics in line with HND/BTEC sta…" at bounding box center [373, 281] width 306 height 119
type input "Lecturer"
type input "Lord's International"
type input "08/2022"
type input "Pakistan"
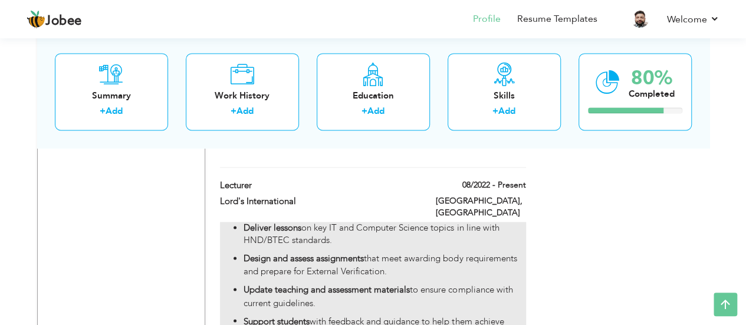
type input "Islamabad"
checkbox input "true"
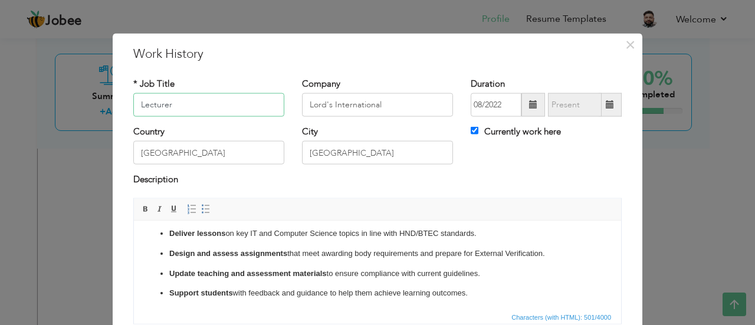
scroll to position [7, 0]
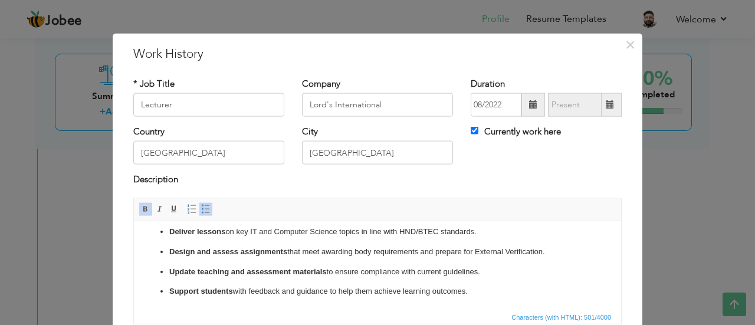
drag, startPoint x: 480, startPoint y: 296, endPoint x: 157, endPoint y: 227, distance: 329.5
click at [157, 227] on html "Deliver lessons on key IT and Computer Science topics in line with HND/BTEC sta…" at bounding box center [377, 262] width 487 height 96
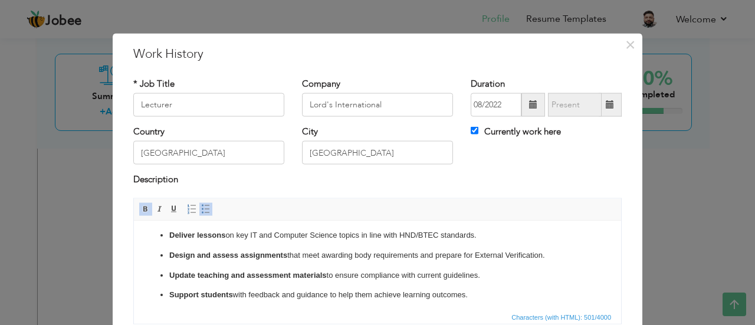
click at [141, 208] on span at bounding box center [145, 208] width 9 height 9
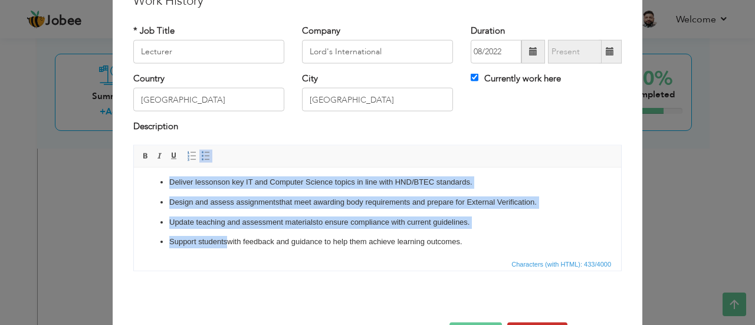
scroll to position [93, 0]
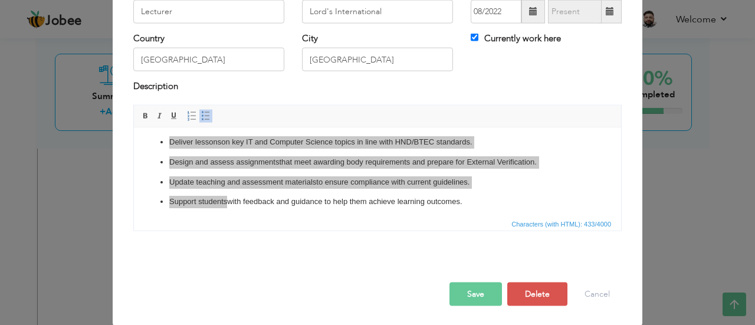
click at [488, 291] on button "Save" at bounding box center [475, 294] width 52 height 24
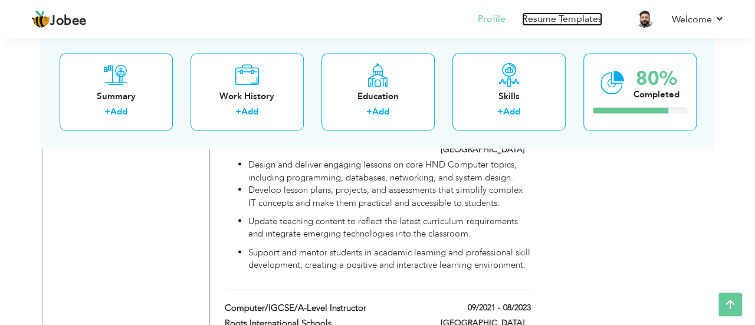
scroll to position [1121, 0]
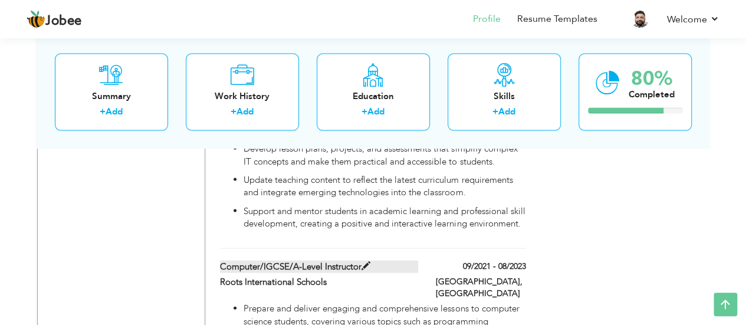
click at [367, 262] on span at bounding box center [366, 266] width 9 height 9
type input "Computer/IGCSE/A-Level Instructor"
type input "Roots International Schools"
type input "09/2021"
type input "08/2023"
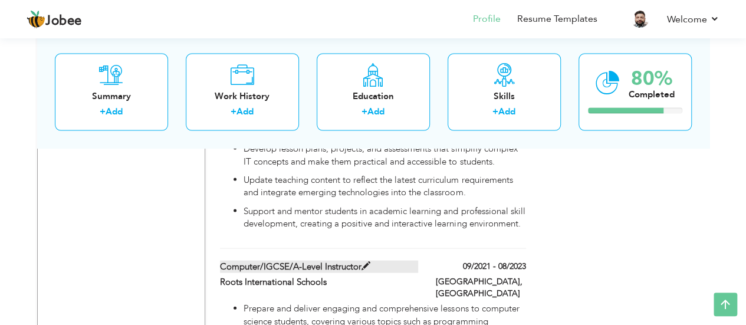
checkbox input "false"
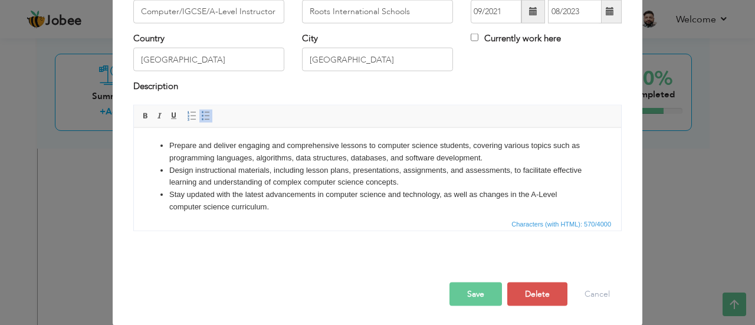
scroll to position [0, 0]
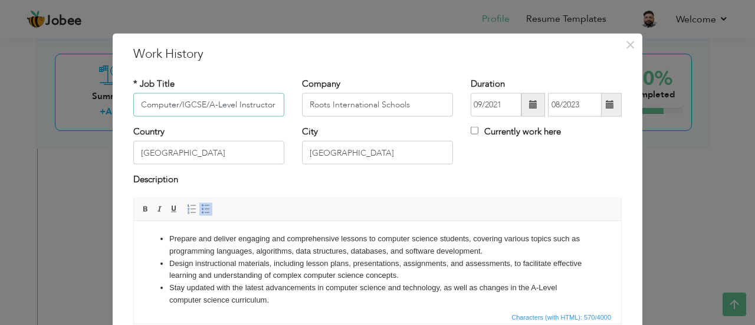
click at [199, 106] on input "Computer/IGCSE/A-Level Instructor" at bounding box center [208, 105] width 151 height 24
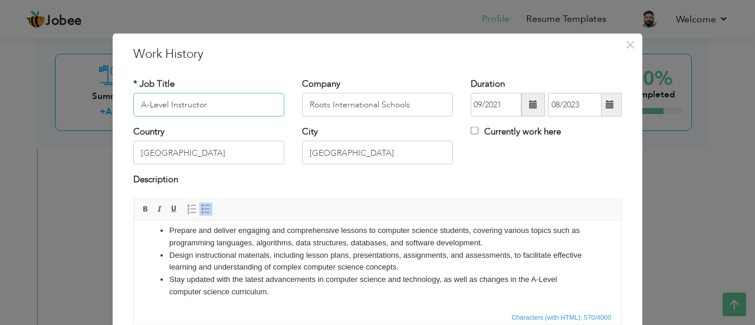
scroll to position [93, 0]
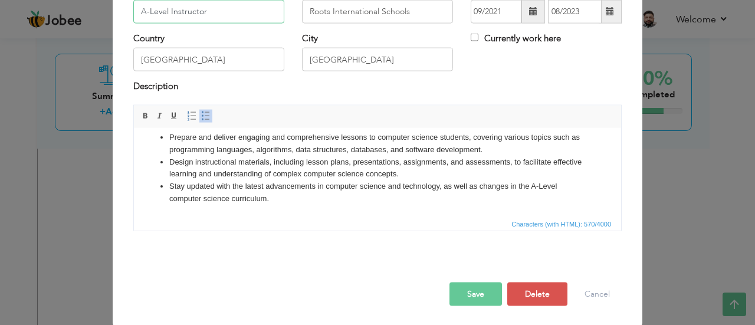
type input "A-Level Instructor"
click at [484, 297] on button "Save" at bounding box center [475, 294] width 52 height 24
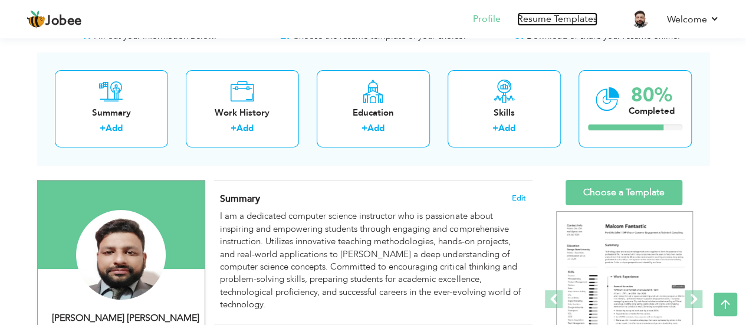
scroll to position [0, 0]
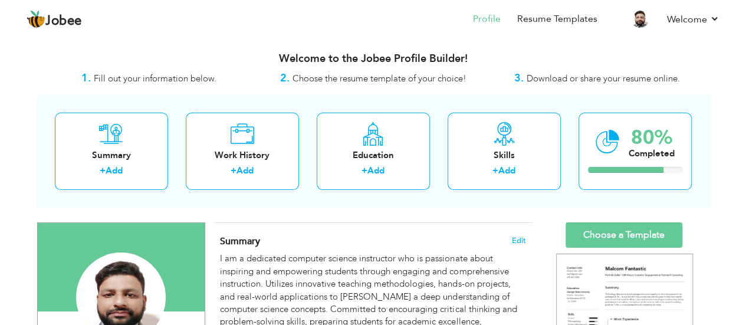
click at [145, 78] on span "Fill out your information below." at bounding box center [155, 79] width 123 height 12
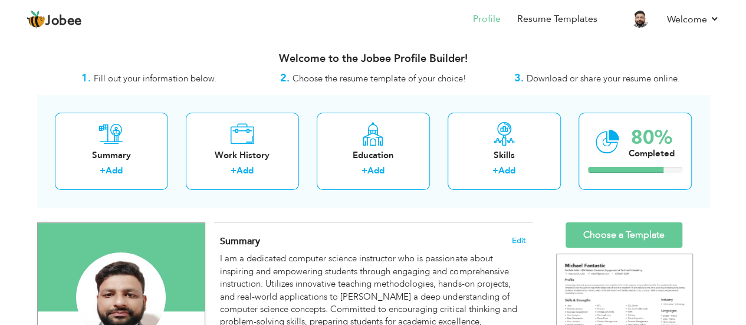
click at [341, 73] on span "Choose the resume template of your choice!" at bounding box center [380, 79] width 174 height 12
click at [555, 77] on span "Download or share your resume online." at bounding box center [603, 79] width 153 height 12
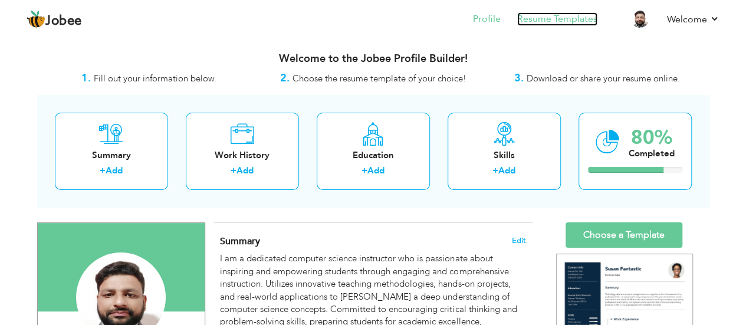
click at [563, 23] on link "Resume Templates" at bounding box center [557, 19] width 80 height 14
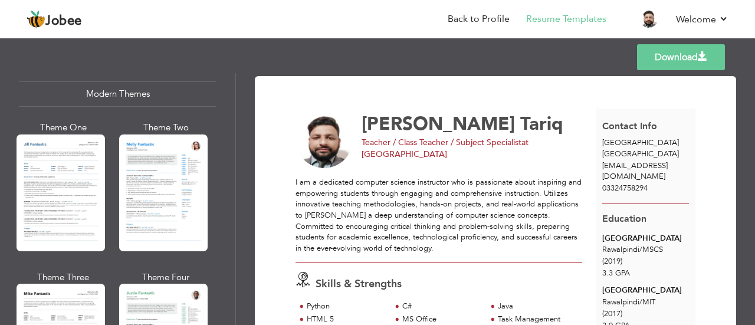
scroll to position [590, 0]
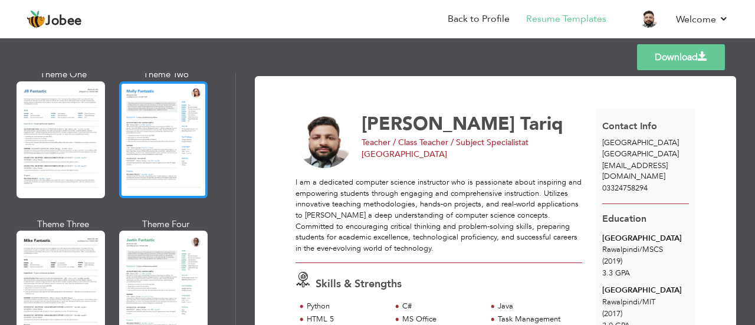
click at [171, 168] on div at bounding box center [163, 139] width 88 height 117
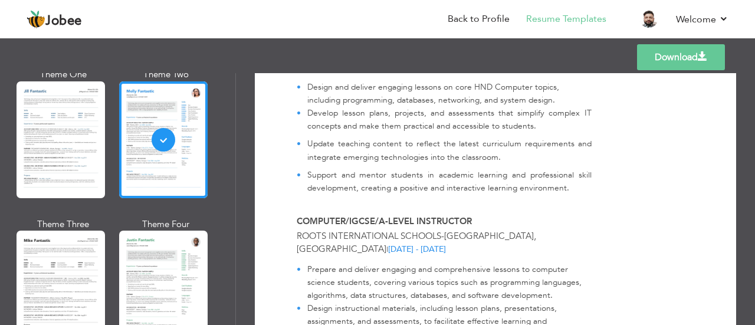
scroll to position [1039, 0]
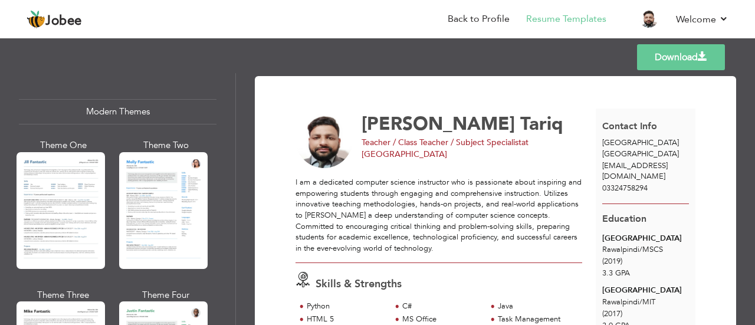
scroll to position [590, 0]
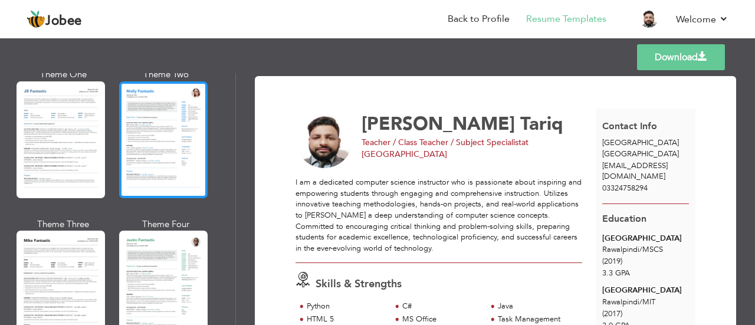
click at [168, 167] on div at bounding box center [163, 139] width 88 height 117
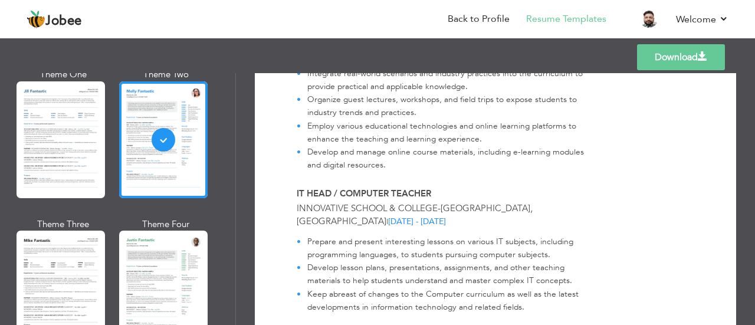
scroll to position [2101, 0]
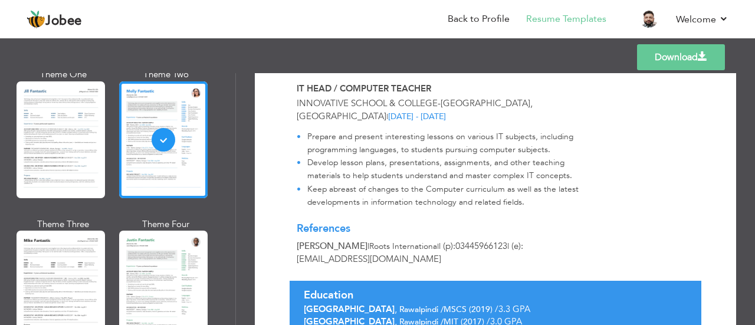
click at [678, 55] on link "Download" at bounding box center [681, 57] width 88 height 26
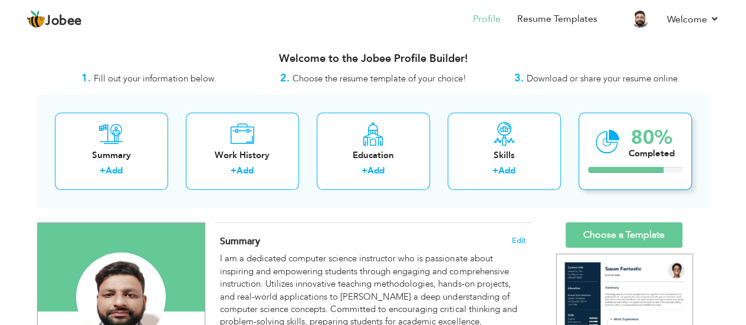
click at [619, 149] on div "80% Completed" at bounding box center [635, 151] width 113 height 77
click at [619, 147] on div "80% Completed" at bounding box center [635, 151] width 113 height 77
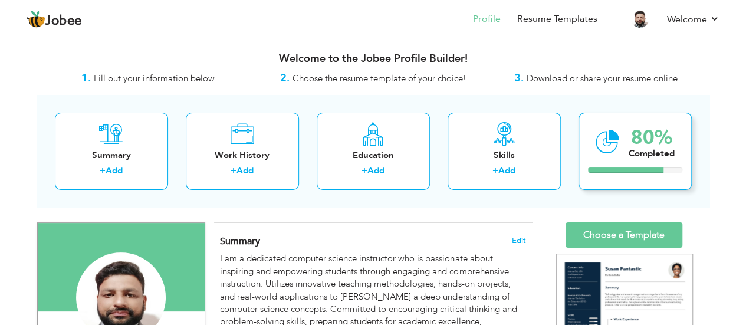
click at [619, 147] on div "80% Completed" at bounding box center [635, 151] width 113 height 77
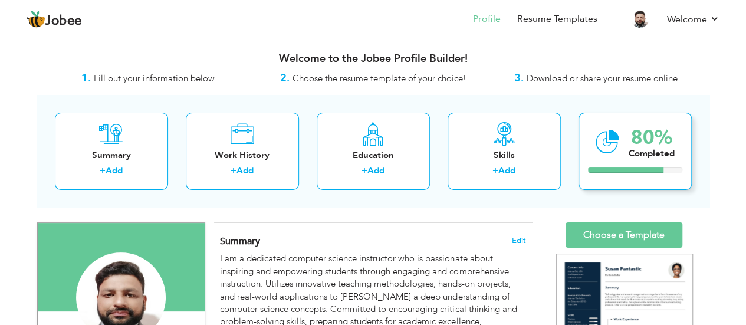
click at [619, 147] on div "80% Completed" at bounding box center [635, 151] width 113 height 77
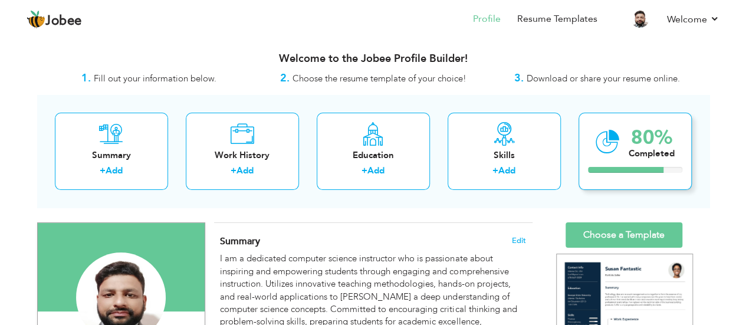
click at [619, 147] on div "80% Completed" at bounding box center [635, 151] width 113 height 77
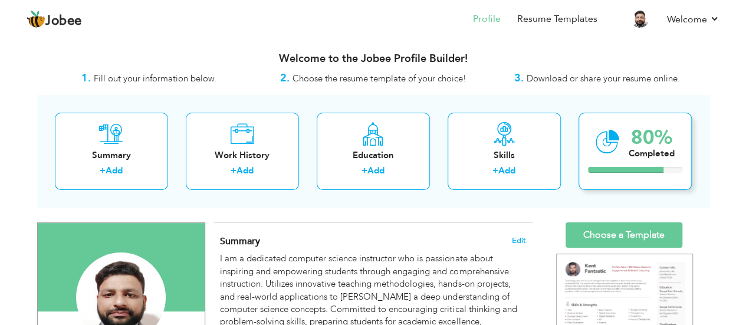
click at [619, 147] on div "80% Completed" at bounding box center [635, 151] width 113 height 77
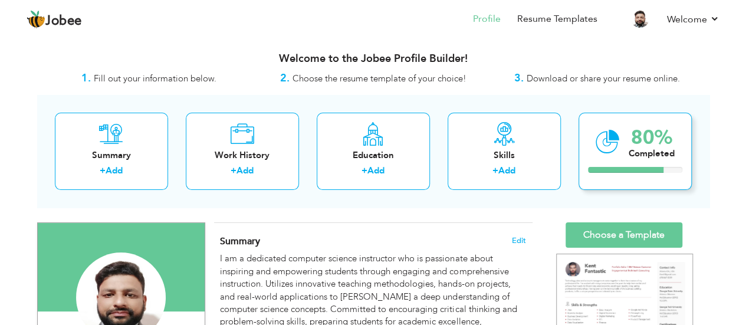
click at [619, 147] on div "80% Completed" at bounding box center [635, 151] width 113 height 77
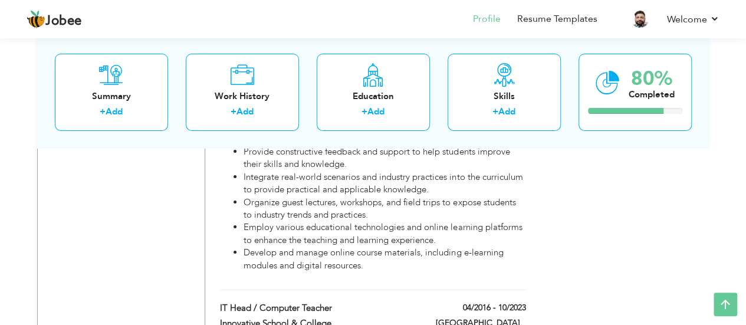
scroll to position [2155, 0]
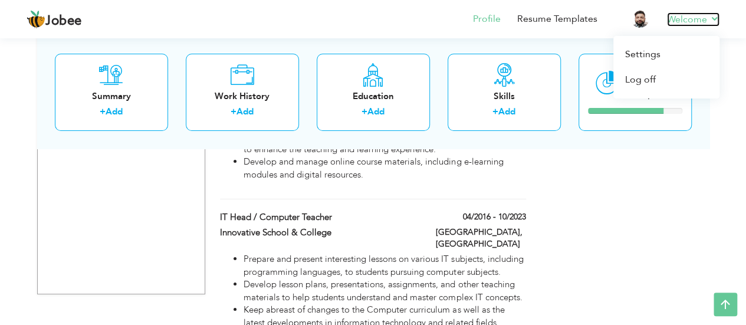
click at [675, 15] on link "Welcome" at bounding box center [693, 19] width 52 height 14
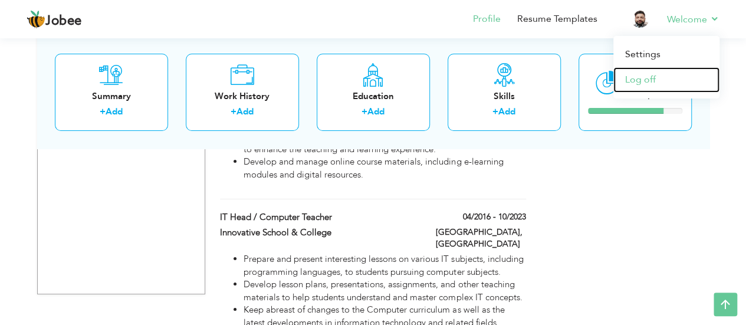
click at [644, 82] on link "Log off" at bounding box center [666, 79] width 106 height 25
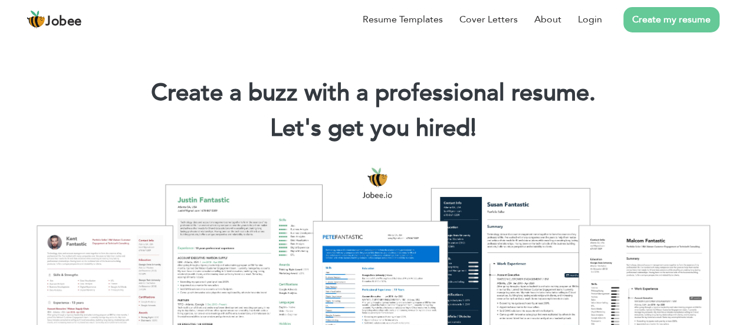
click at [605, 20] on li "Create my resume" at bounding box center [660, 19] width 117 height 31
click at [597, 21] on link "Login" at bounding box center [590, 19] width 24 height 14
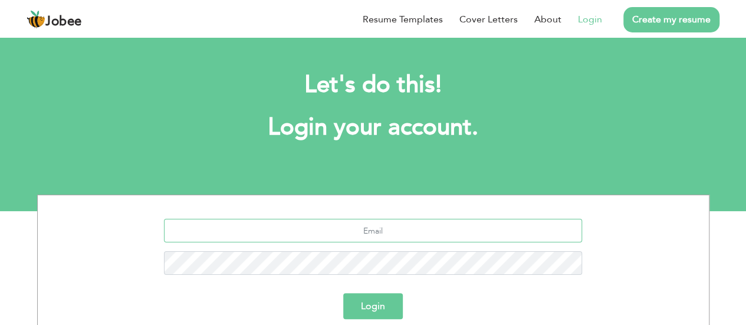
click at [374, 230] on input "text" at bounding box center [373, 231] width 418 height 24
type input "[EMAIL_ADDRESS][DOMAIN_NAME]"
click at [343, 293] on button "Login" at bounding box center [373, 306] width 60 height 26
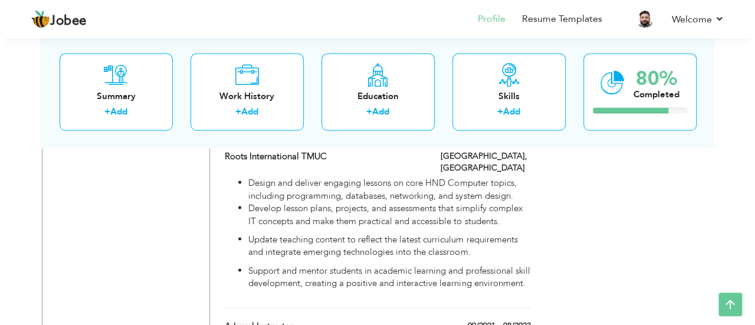
scroll to position [1003, 0]
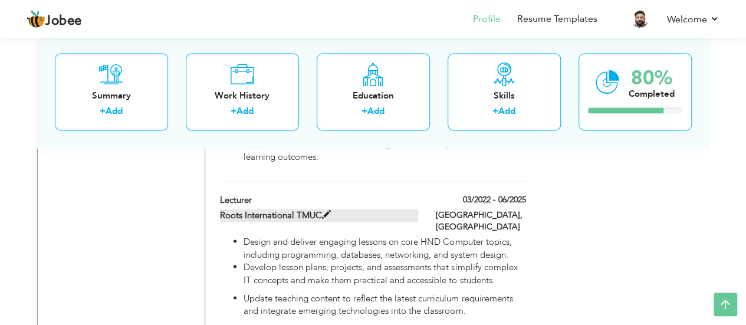
click at [326, 210] on span at bounding box center [326, 214] width 9 height 9
type input "Lecturer"
type input "Roots International TMUC"
type input "03/2022"
type input "06/2025"
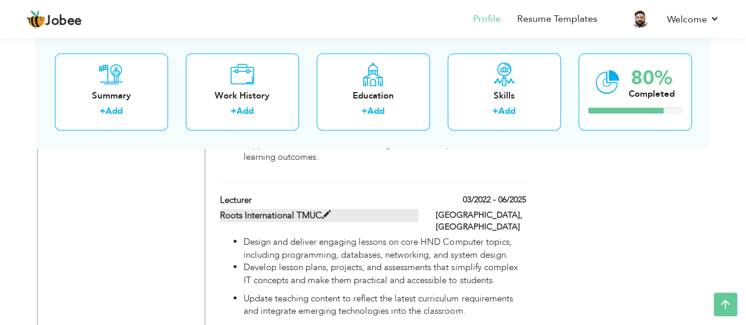
type input "Pakistan"
type input "Islamabad"
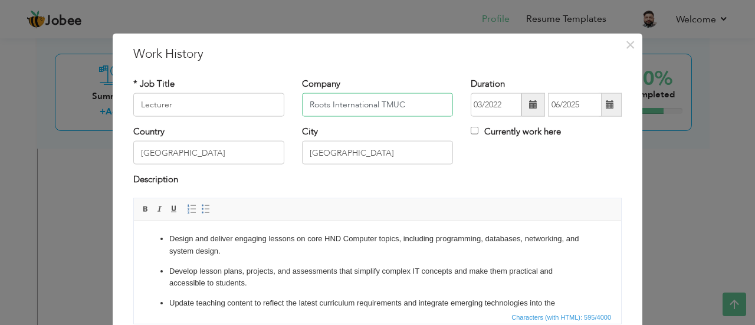
click at [417, 103] on input "Roots International TMUC" at bounding box center [377, 105] width 151 height 24
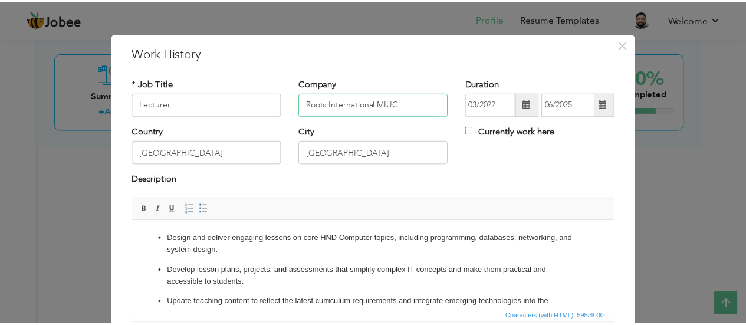
scroll to position [93, 0]
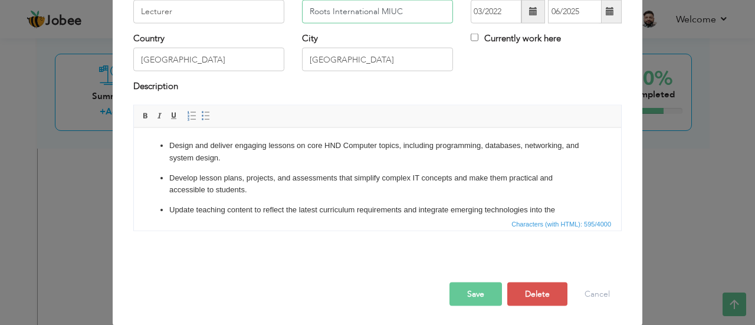
type input "Roots International MIUC"
click at [484, 290] on button "Save" at bounding box center [475, 294] width 52 height 24
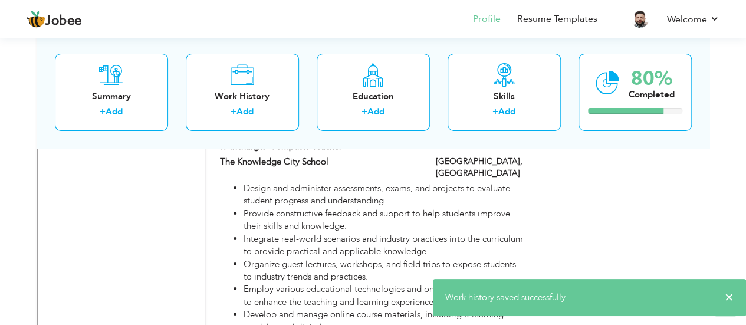
scroll to position [2065, 0]
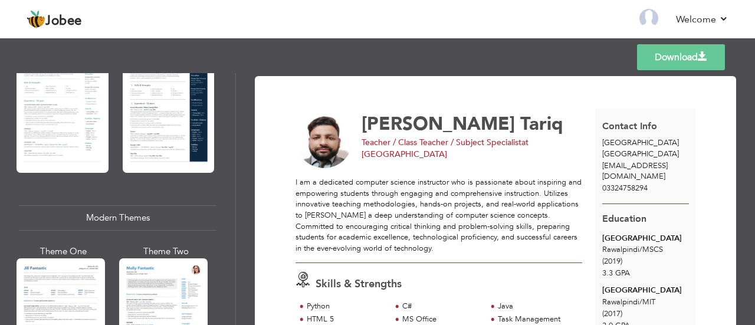
scroll to position [531, 0]
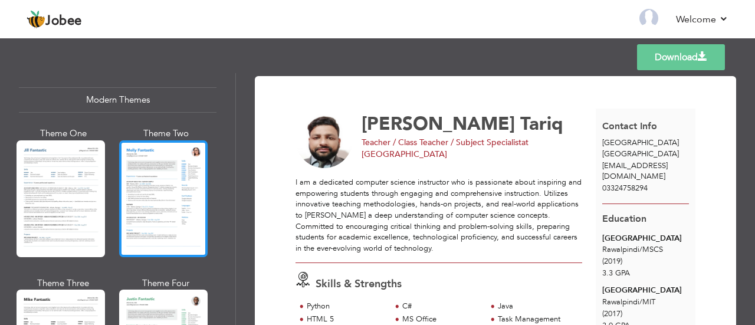
click at [172, 192] on div at bounding box center [163, 198] width 88 height 117
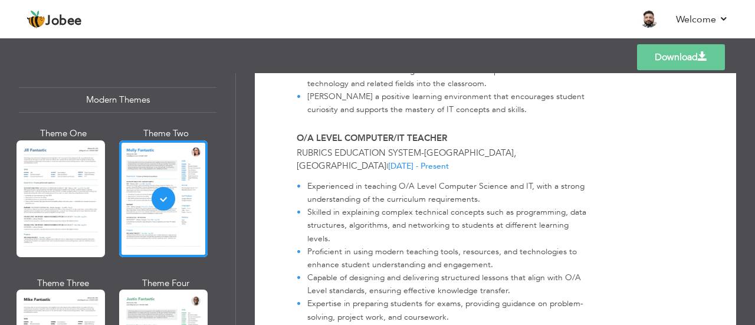
scroll to position [708, 0]
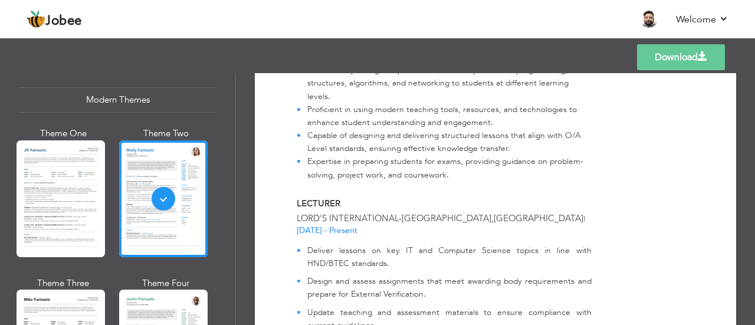
click at [649, 64] on link "Download" at bounding box center [681, 57] width 88 height 26
